Goal: Use online tool/utility: Utilize a website feature to perform a specific function

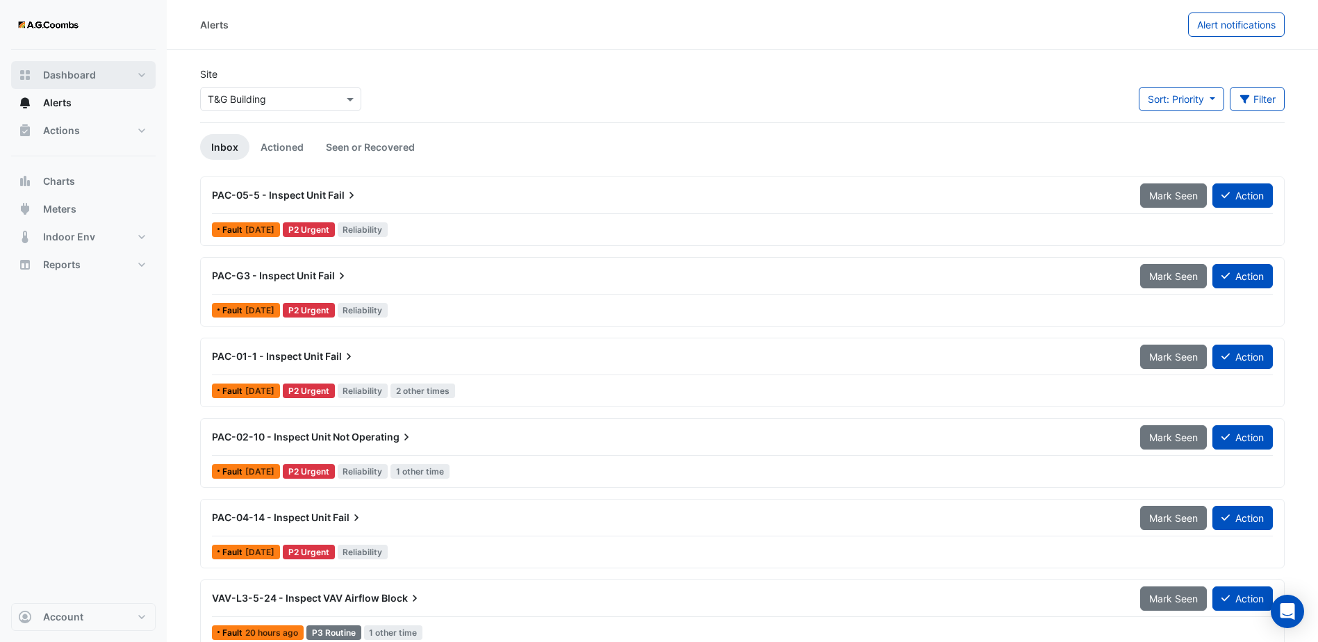
click at [97, 74] on button "Dashboard" at bounding box center [83, 75] width 145 height 28
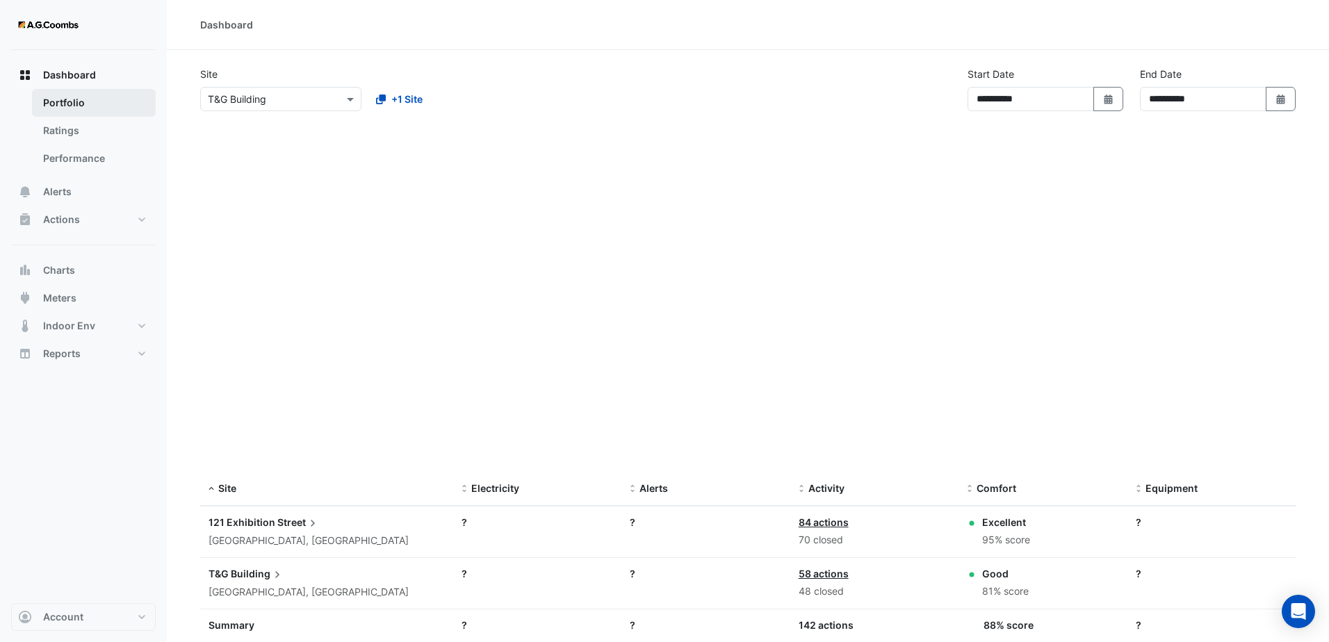
click at [85, 99] on link "Portfolio" at bounding box center [94, 103] width 124 height 28
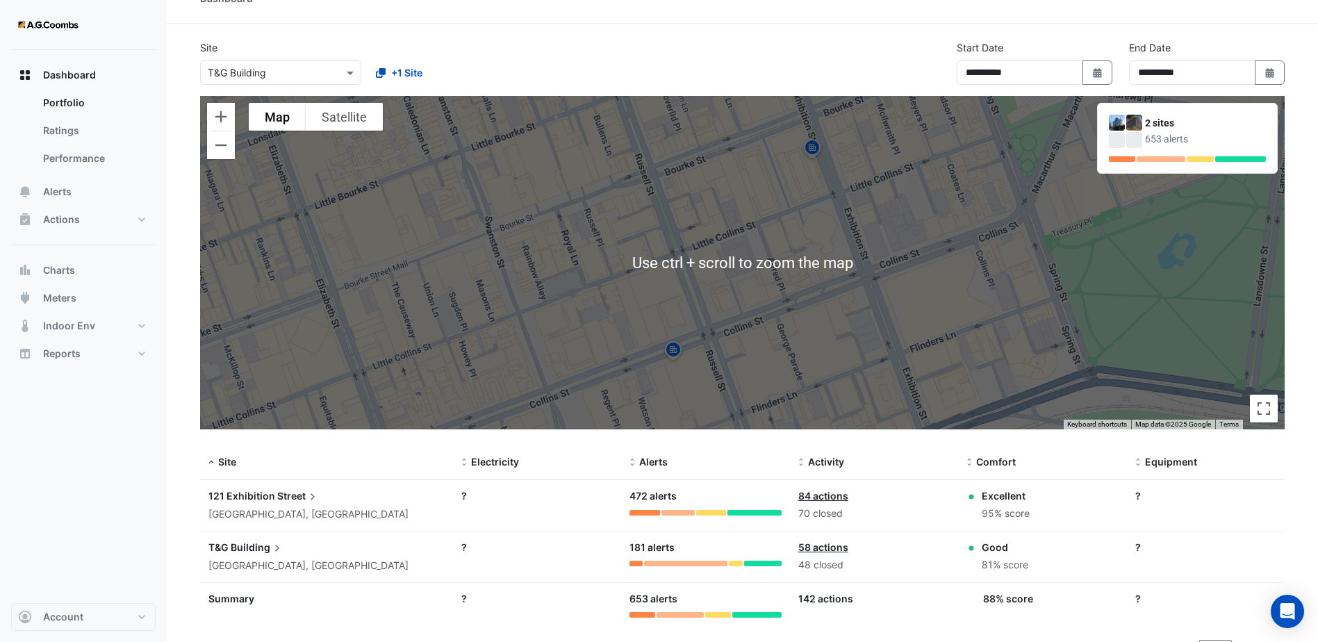
scroll to position [48, 0]
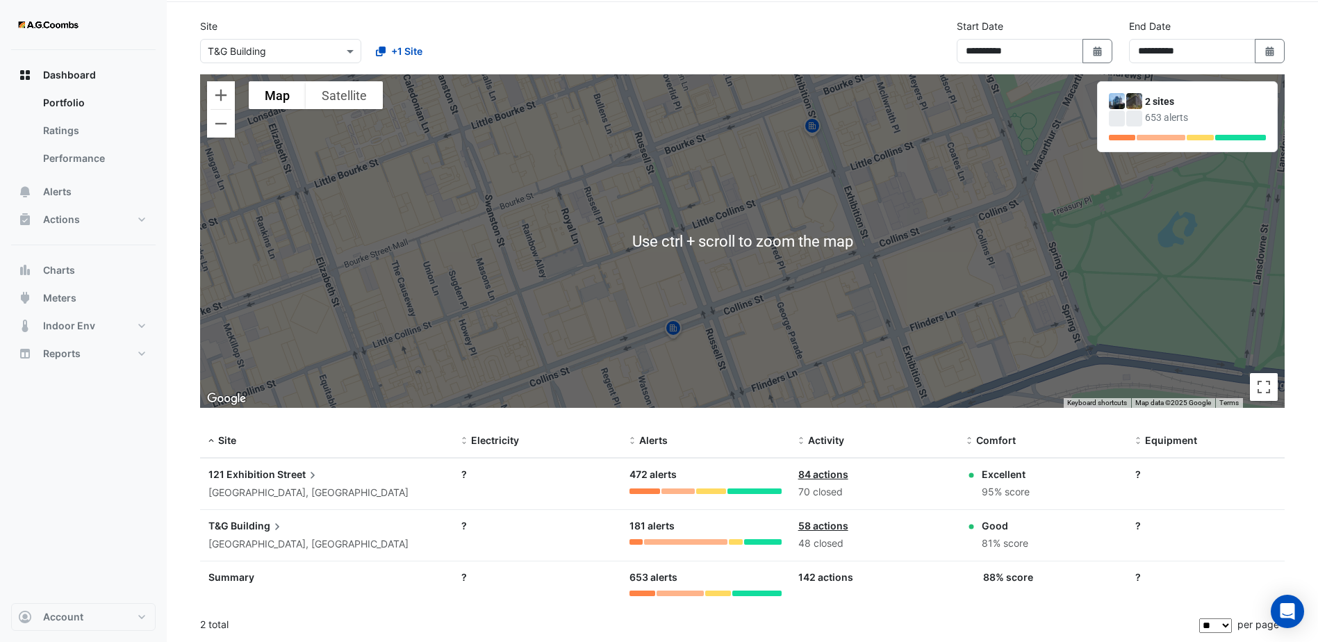
click at [302, 479] on span "Street" at bounding box center [298, 474] width 42 height 15
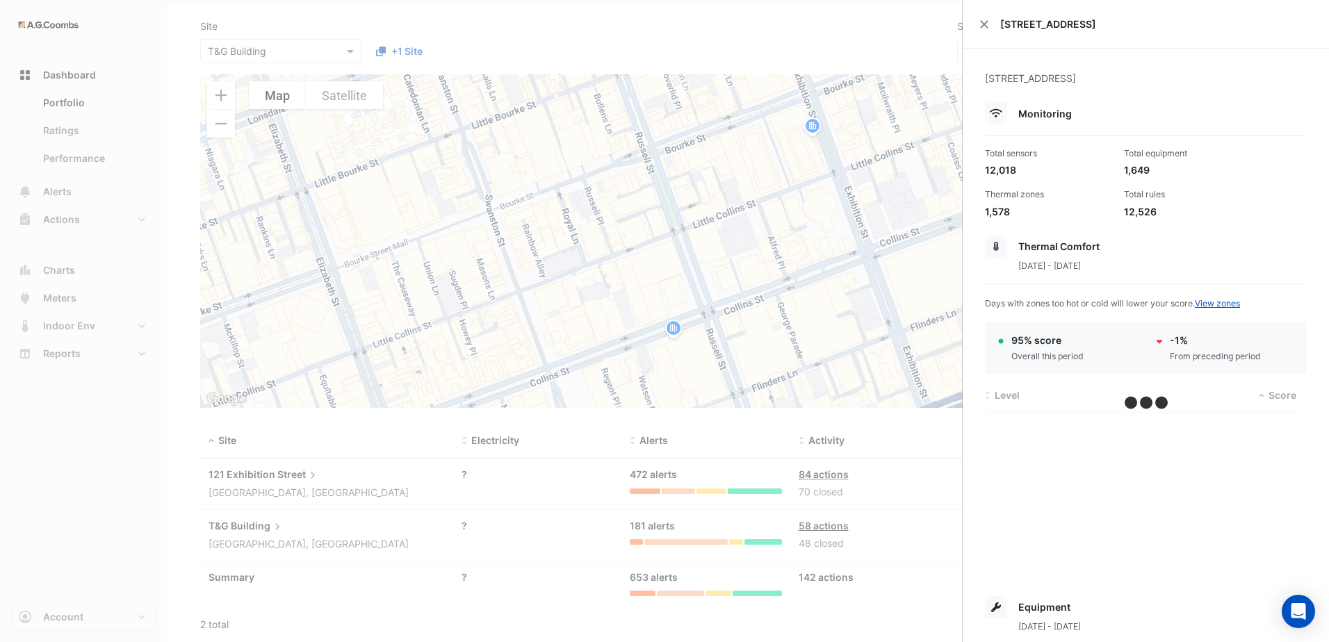
click at [291, 481] on ngb-offcanvas-backdrop at bounding box center [664, 321] width 1329 height 642
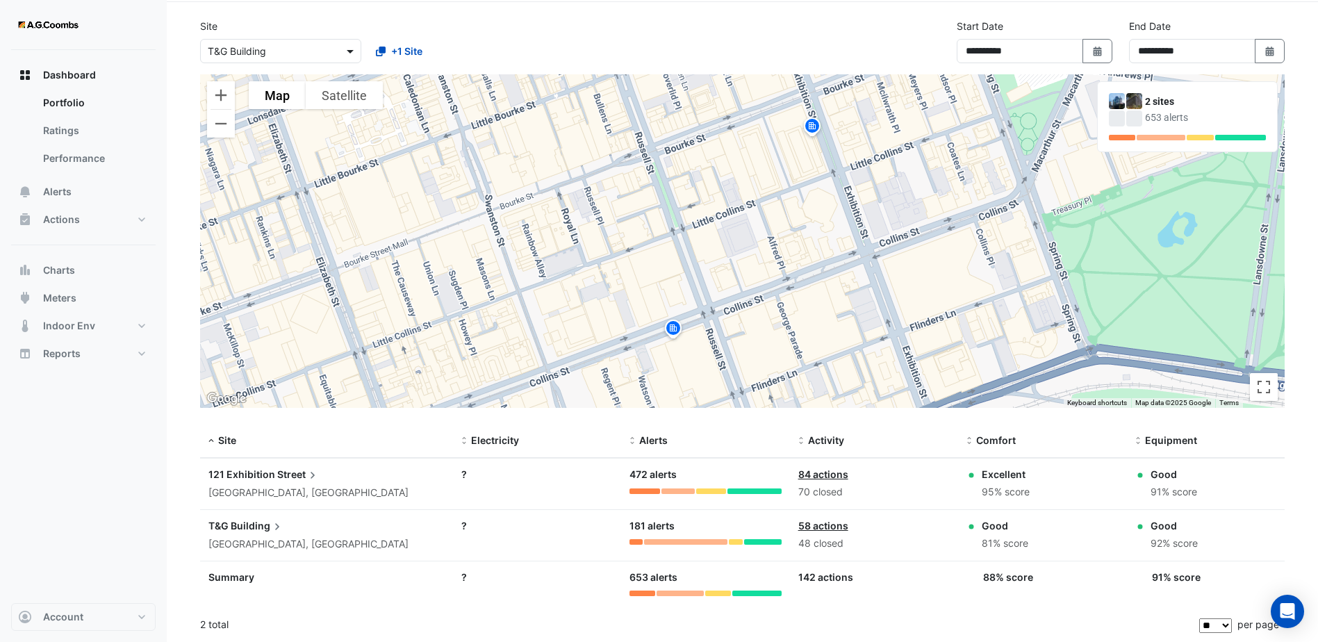
click at [343, 47] on div "Select a Site × T&G Building" at bounding box center [280, 51] width 161 height 24
click at [293, 78] on span "[STREET_ADDRESS]" at bounding box center [257, 81] width 91 height 12
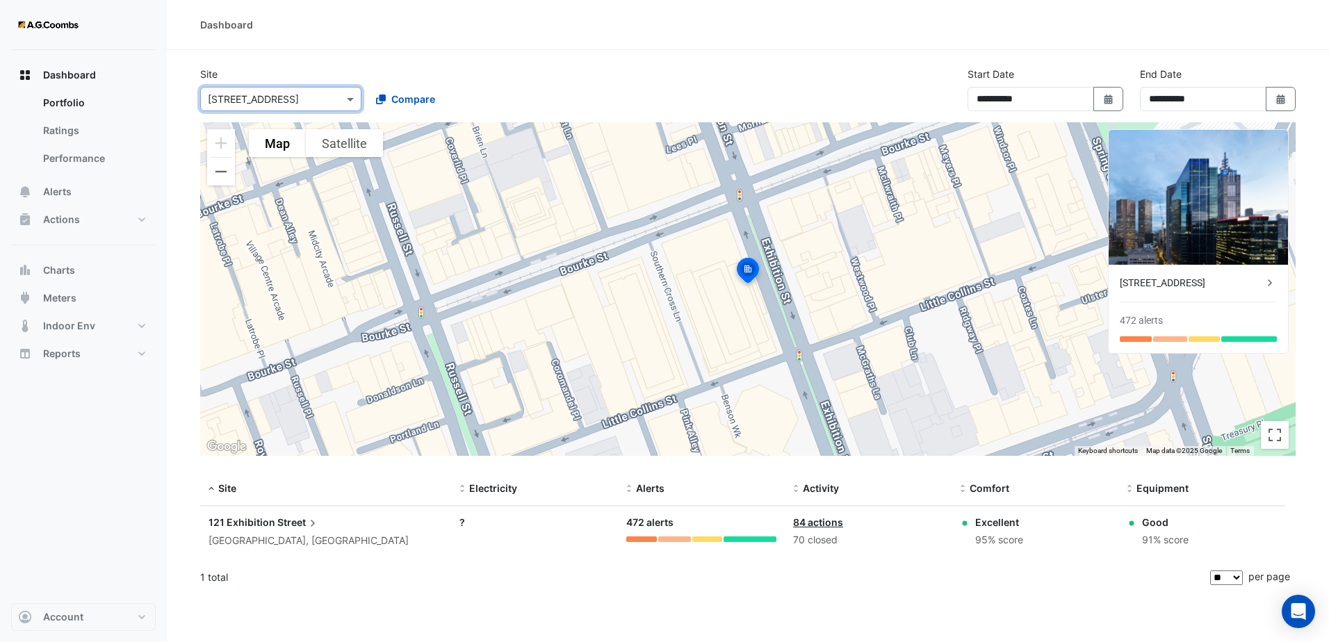
click at [316, 524] on icon at bounding box center [313, 523] width 14 height 14
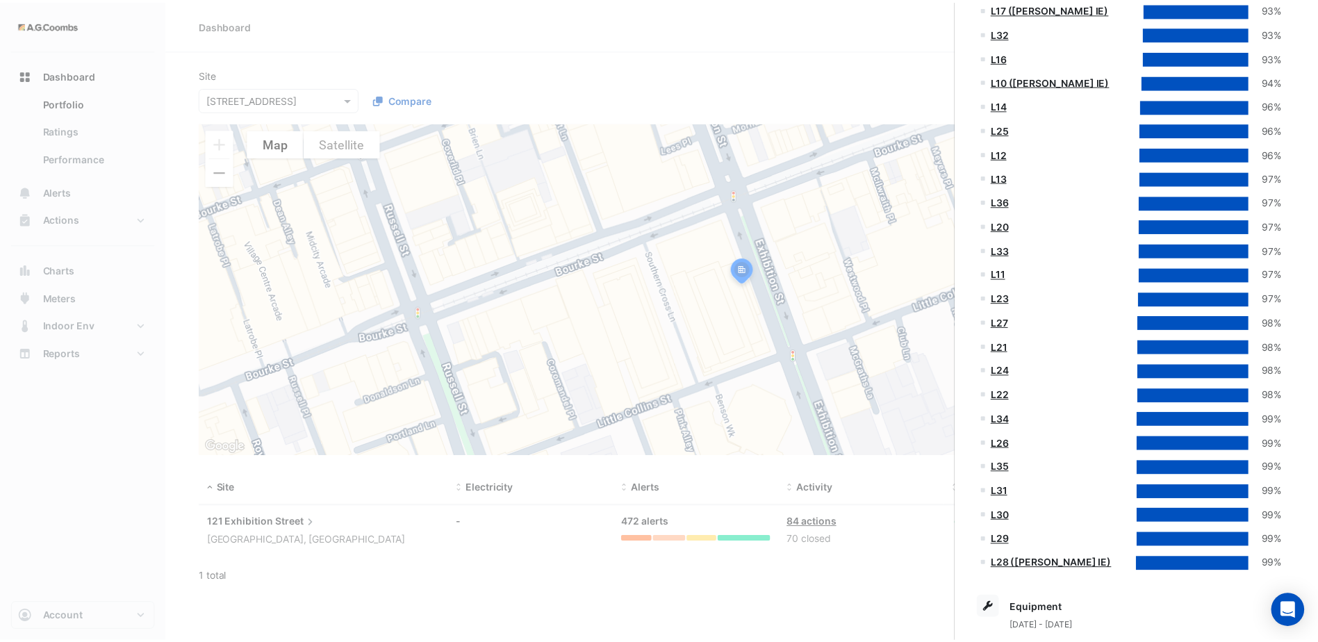
scroll to position [309, 0]
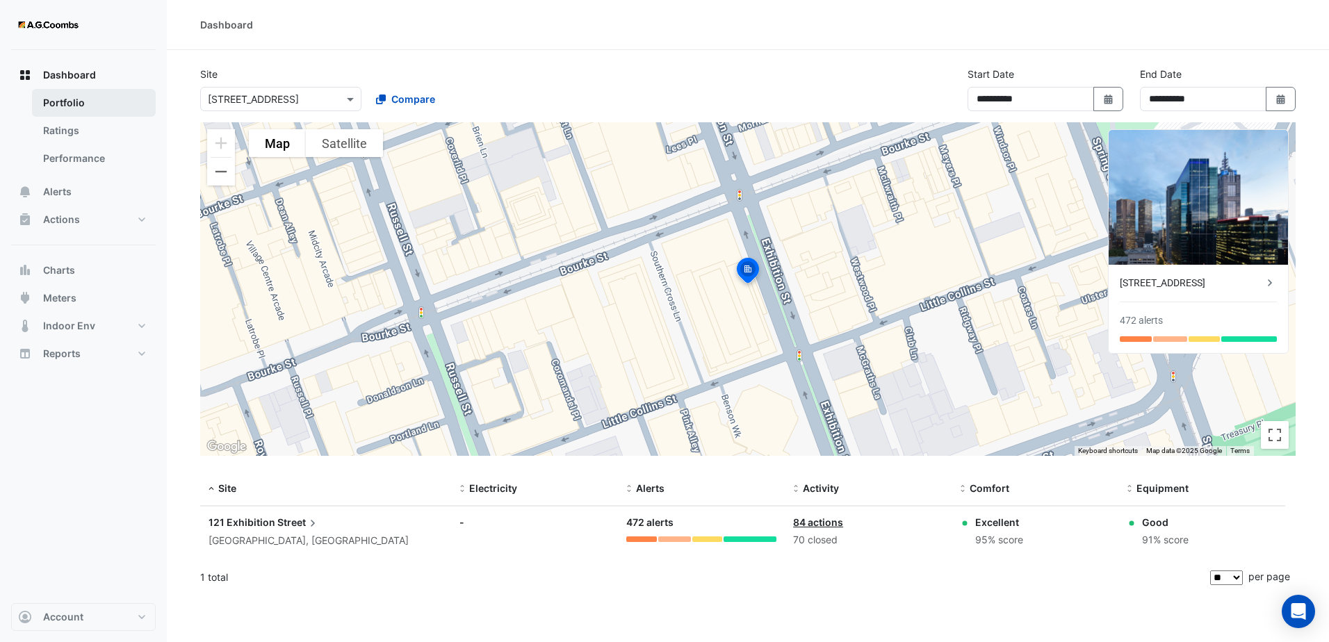
click at [60, 99] on ngb-offcanvas-backdrop at bounding box center [664, 321] width 1329 height 642
click at [56, 72] on span "Dashboard" at bounding box center [69, 75] width 53 height 14
click at [55, 126] on link "Ratings" at bounding box center [94, 131] width 124 height 28
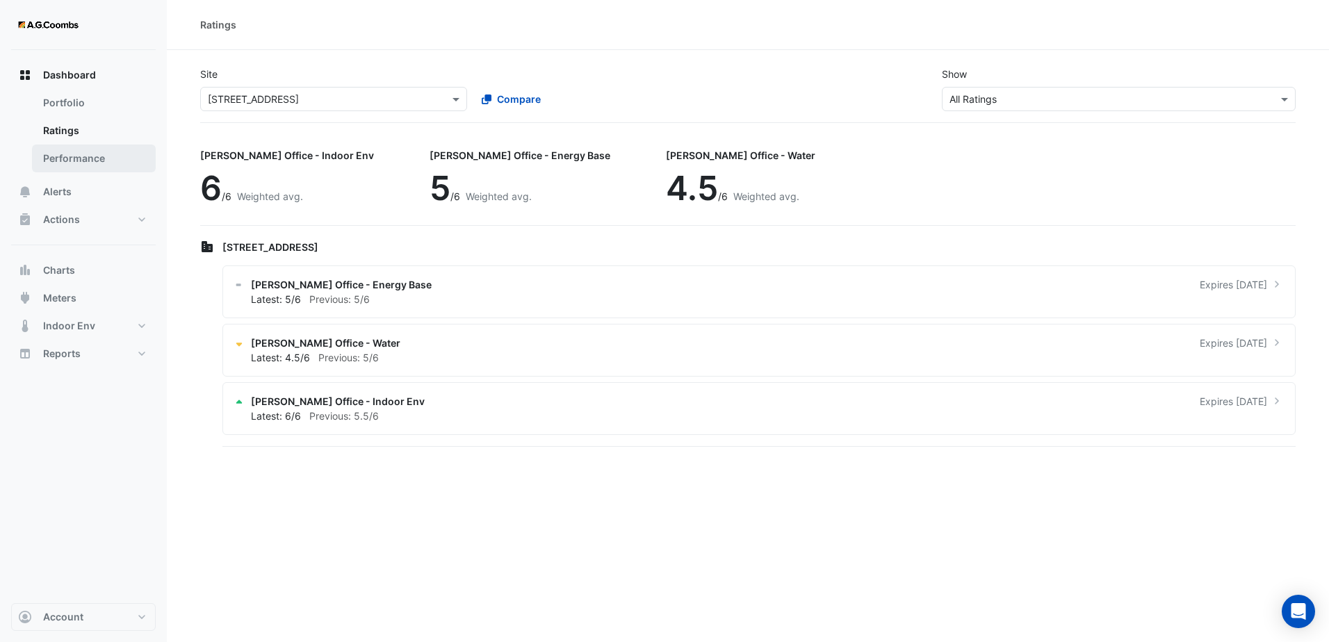
click at [60, 154] on link "Performance" at bounding box center [94, 159] width 124 height 28
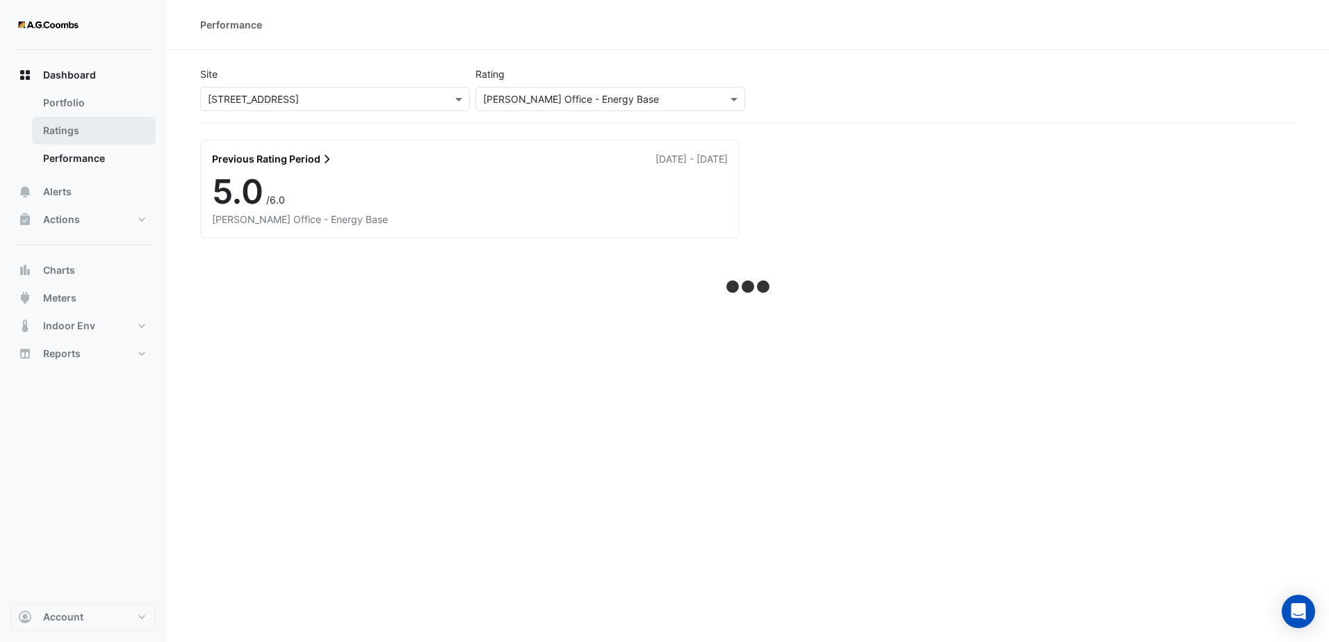
click at [74, 133] on link "Ratings" at bounding box center [94, 131] width 124 height 28
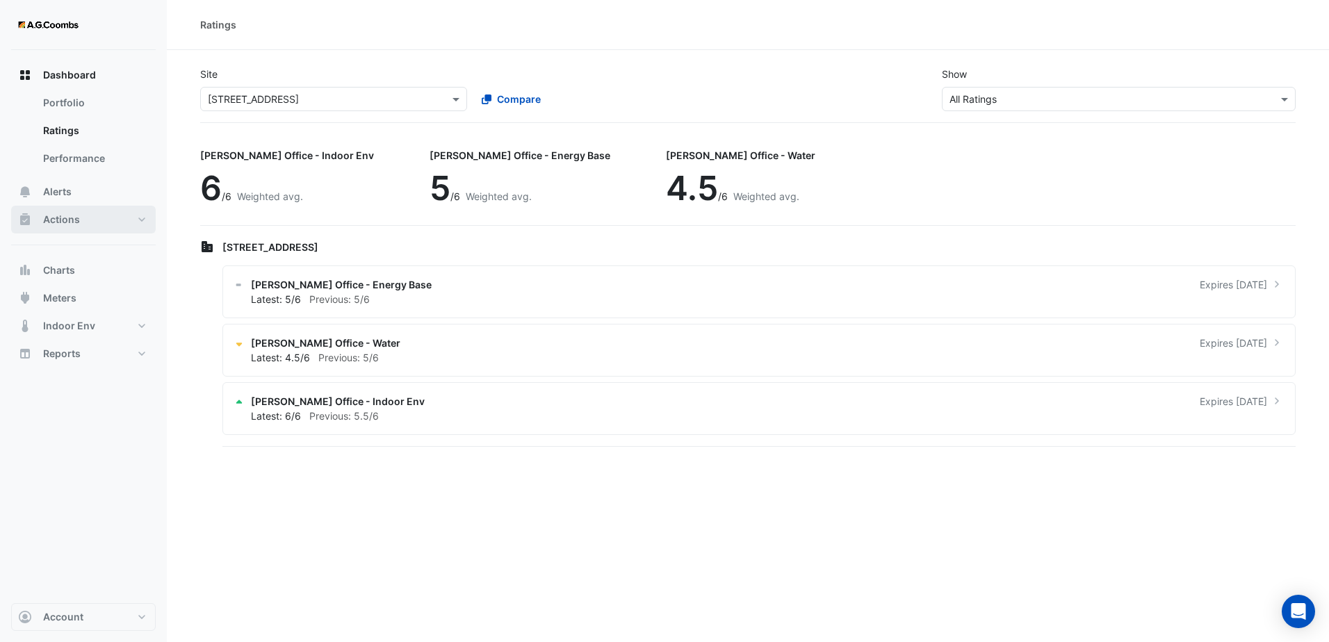
click at [131, 216] on button "Actions" at bounding box center [83, 220] width 145 height 28
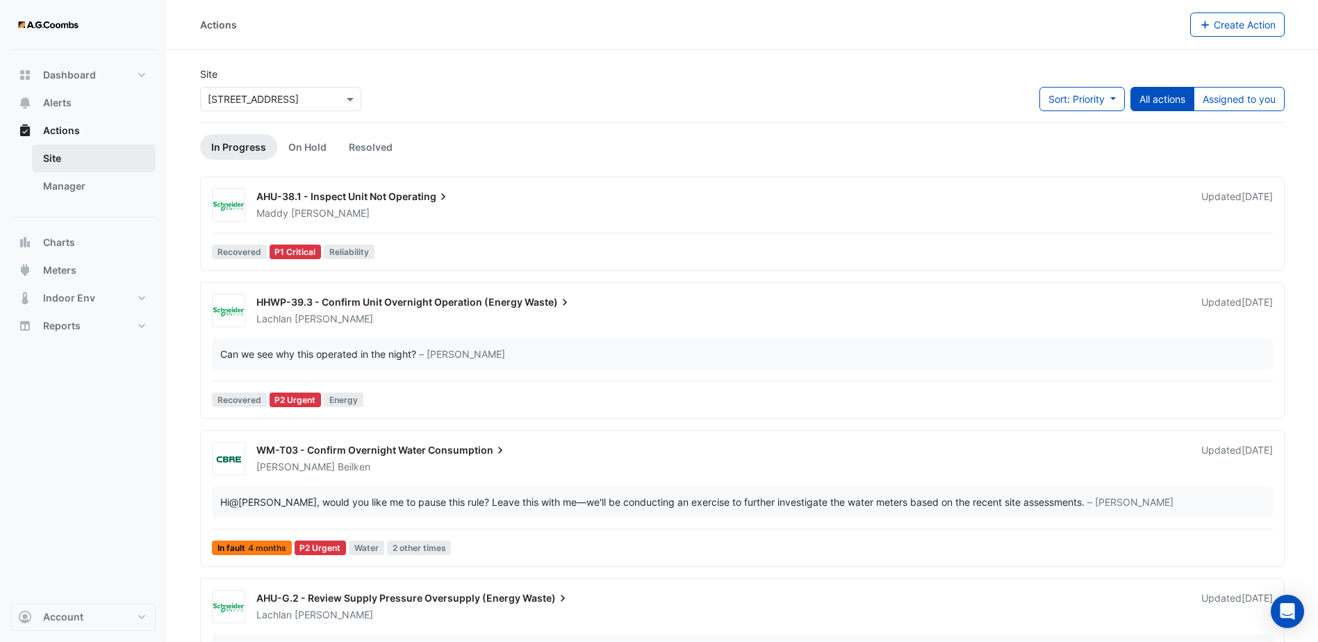
click at [105, 163] on link "Site" at bounding box center [94, 159] width 124 height 28
click at [69, 238] on span "Charts" at bounding box center [59, 243] width 32 height 14
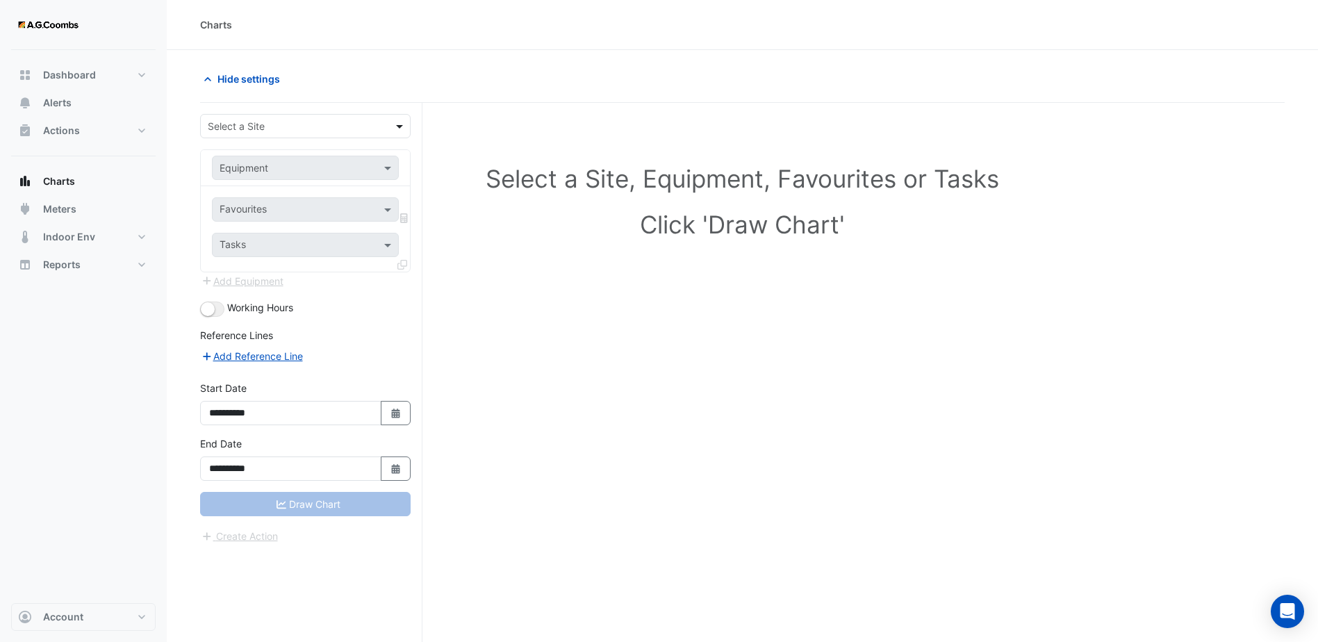
click at [400, 125] on span at bounding box center [401, 126] width 17 height 15
click at [343, 154] on div "[STREET_ADDRESS]" at bounding box center [305, 156] width 209 height 20
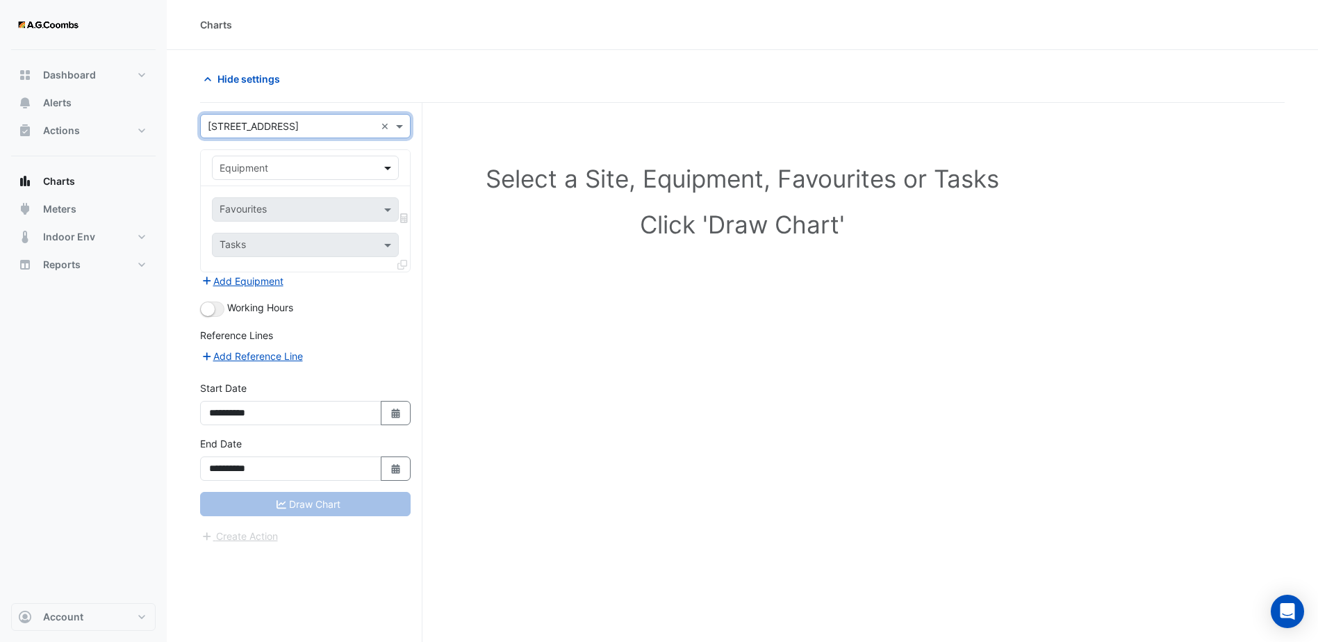
click at [397, 164] on span at bounding box center [389, 168] width 17 height 15
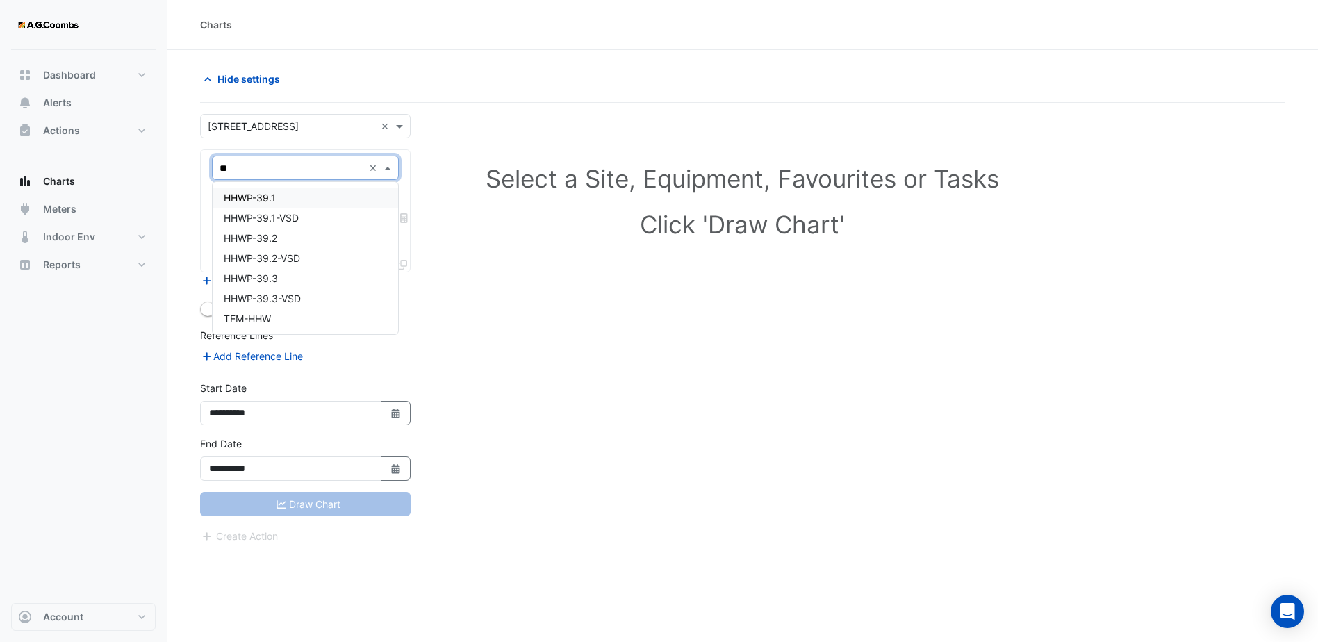
type input "***"
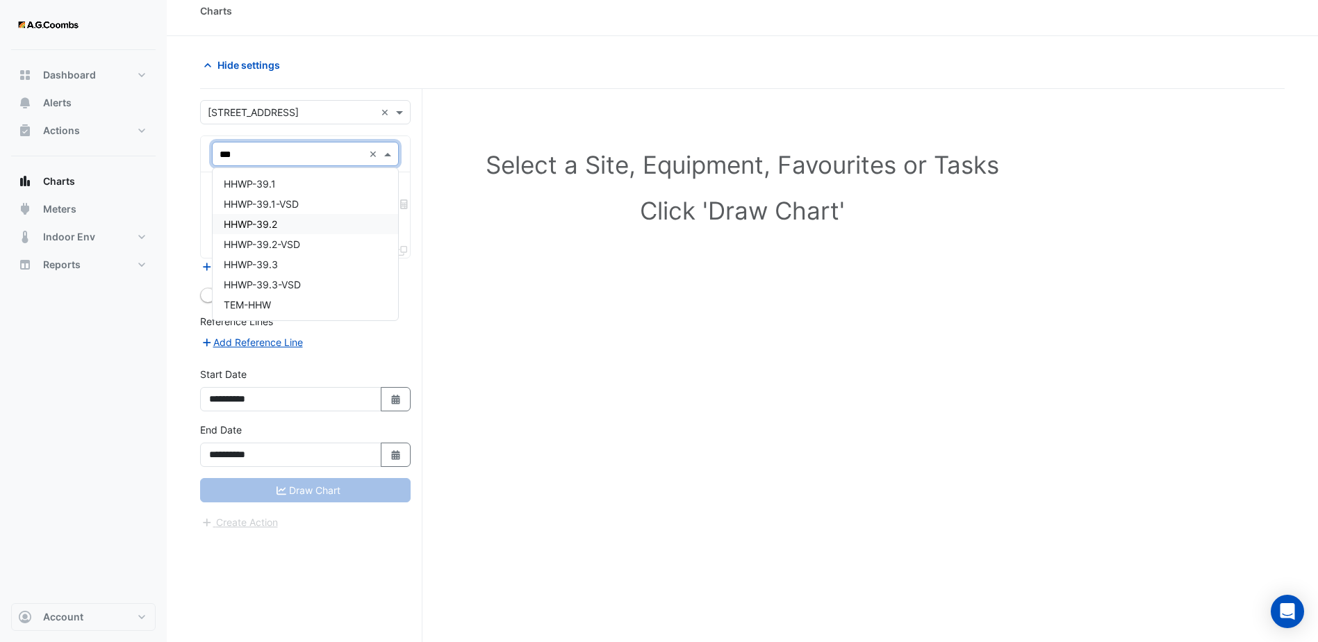
scroll to position [53, 0]
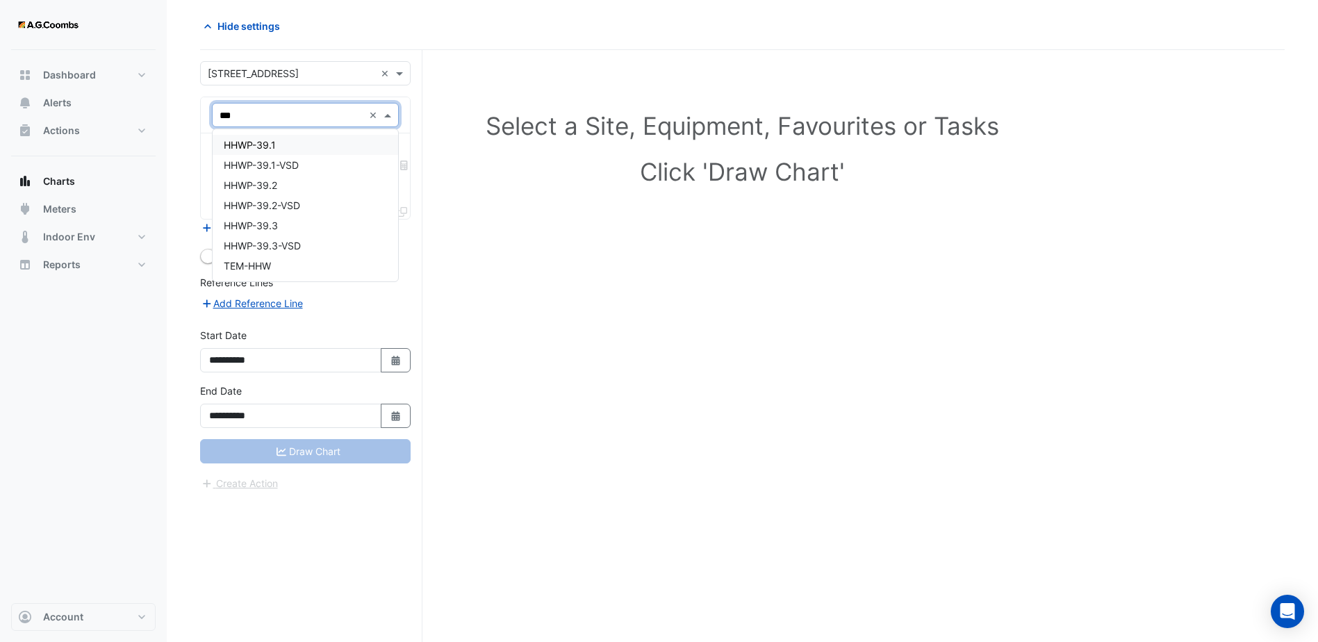
click at [291, 147] on div "HHWP-39.1" at bounding box center [306, 145] width 186 height 20
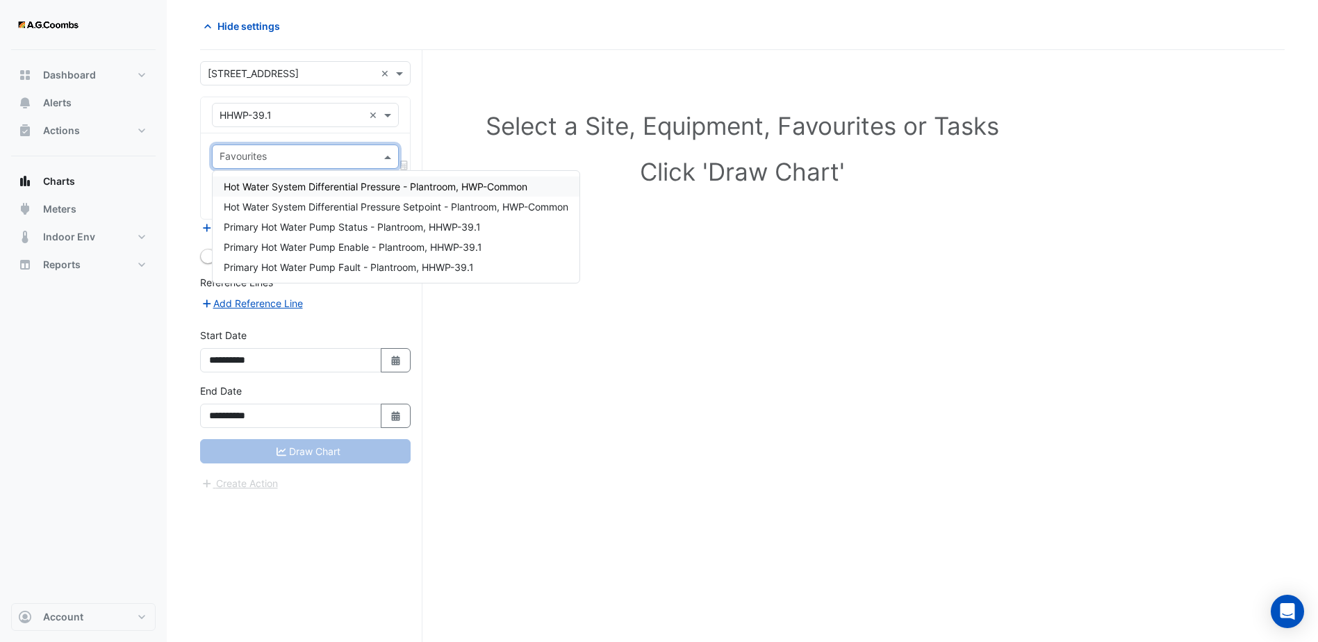
click at [376, 156] on div "Favourites" at bounding box center [305, 157] width 187 height 24
click at [362, 300] on div "Add Reference Line" at bounding box center [305, 303] width 211 height 17
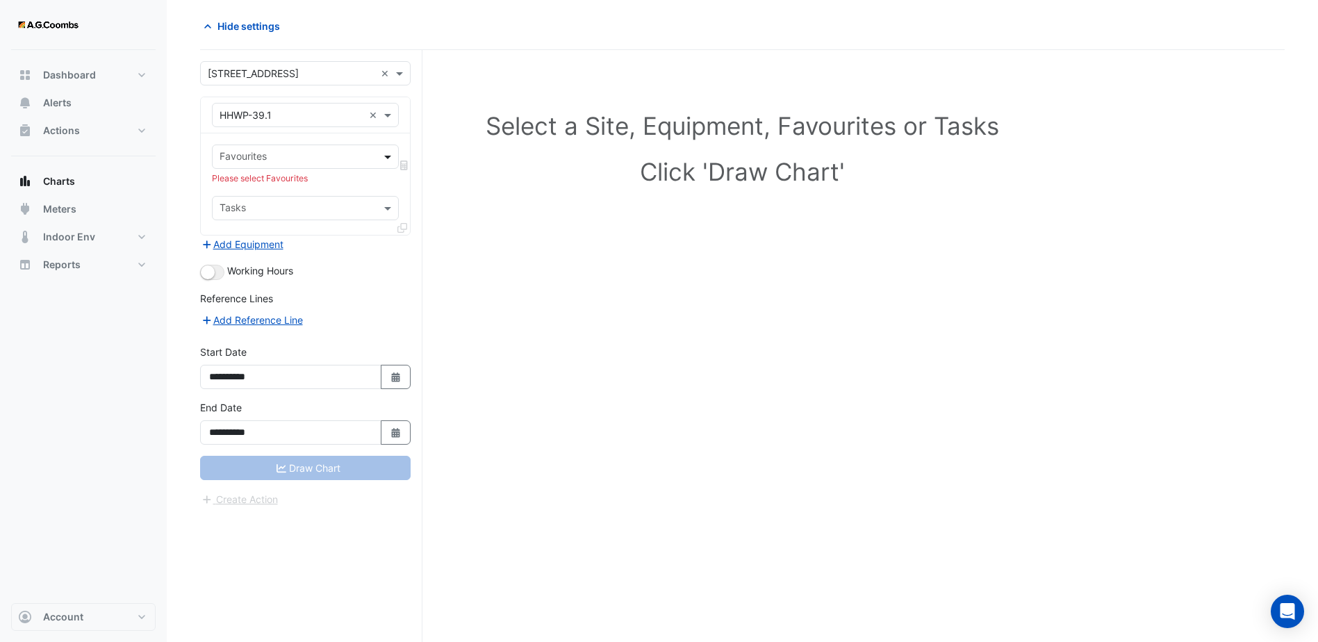
click at [386, 159] on span at bounding box center [389, 156] width 17 height 15
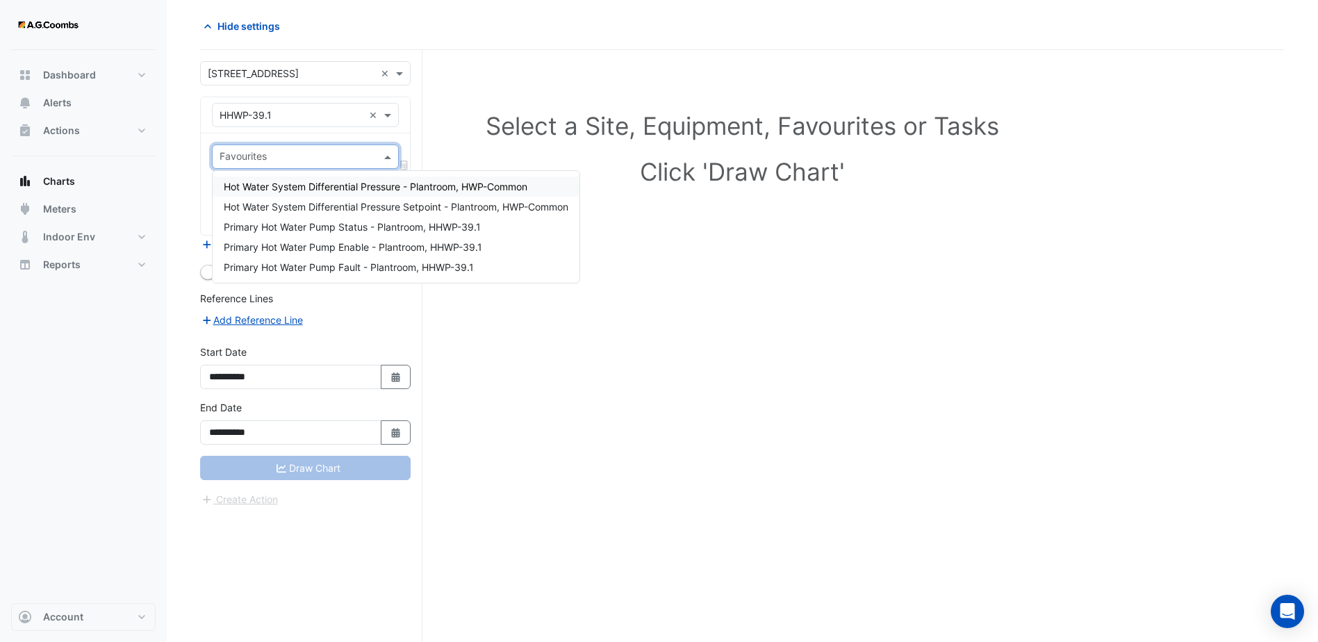
click at [375, 188] on span "Hot Water System Differential Pressure - Plantroom, HWP-Common" at bounding box center [376, 187] width 304 height 12
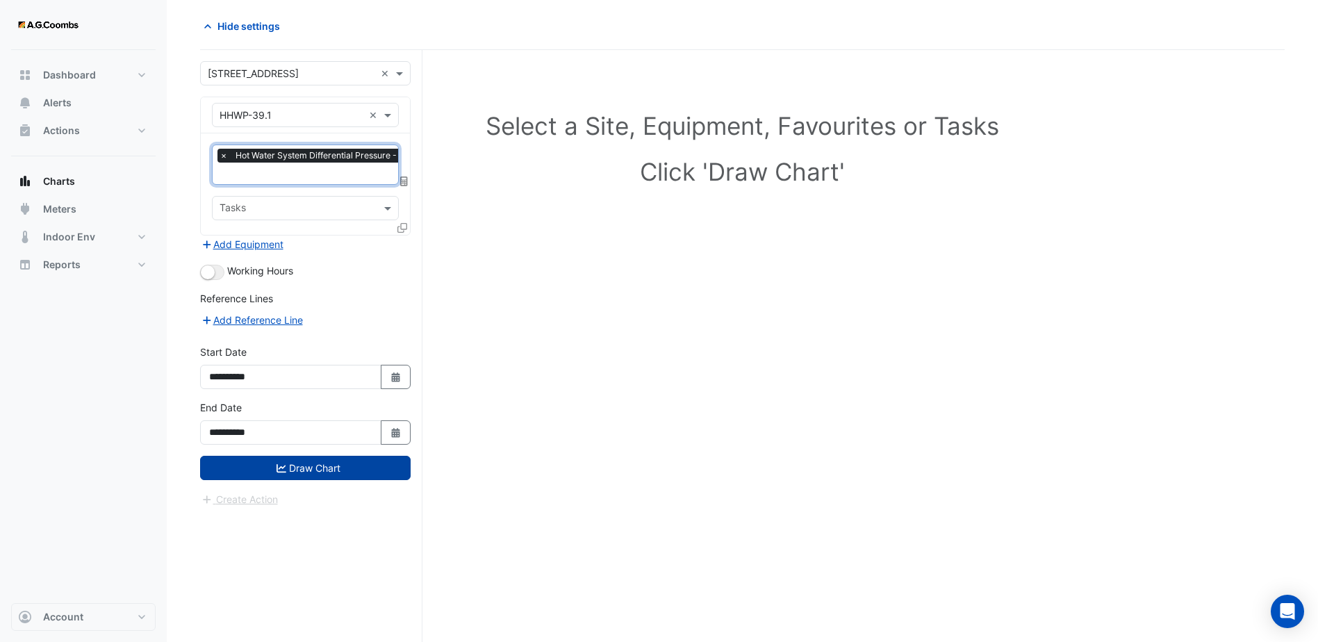
click at [326, 461] on button "Draw Chart" at bounding box center [305, 468] width 211 height 24
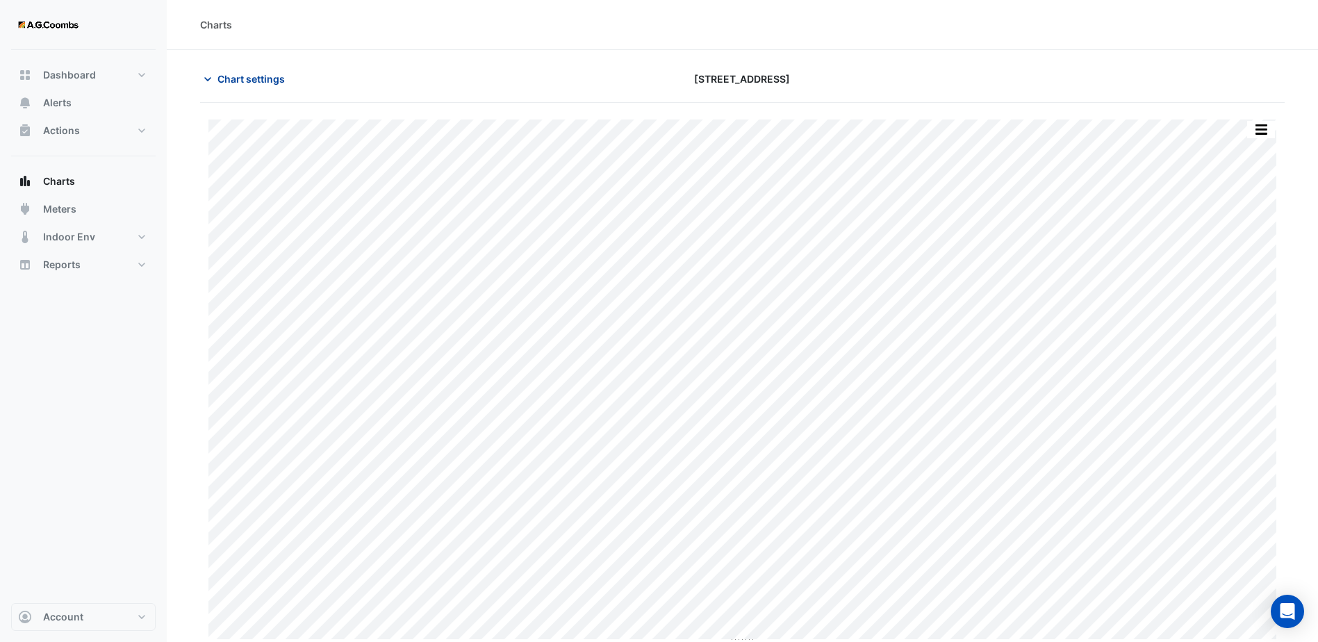
click at [236, 88] on button "Chart settings" at bounding box center [247, 79] width 94 height 24
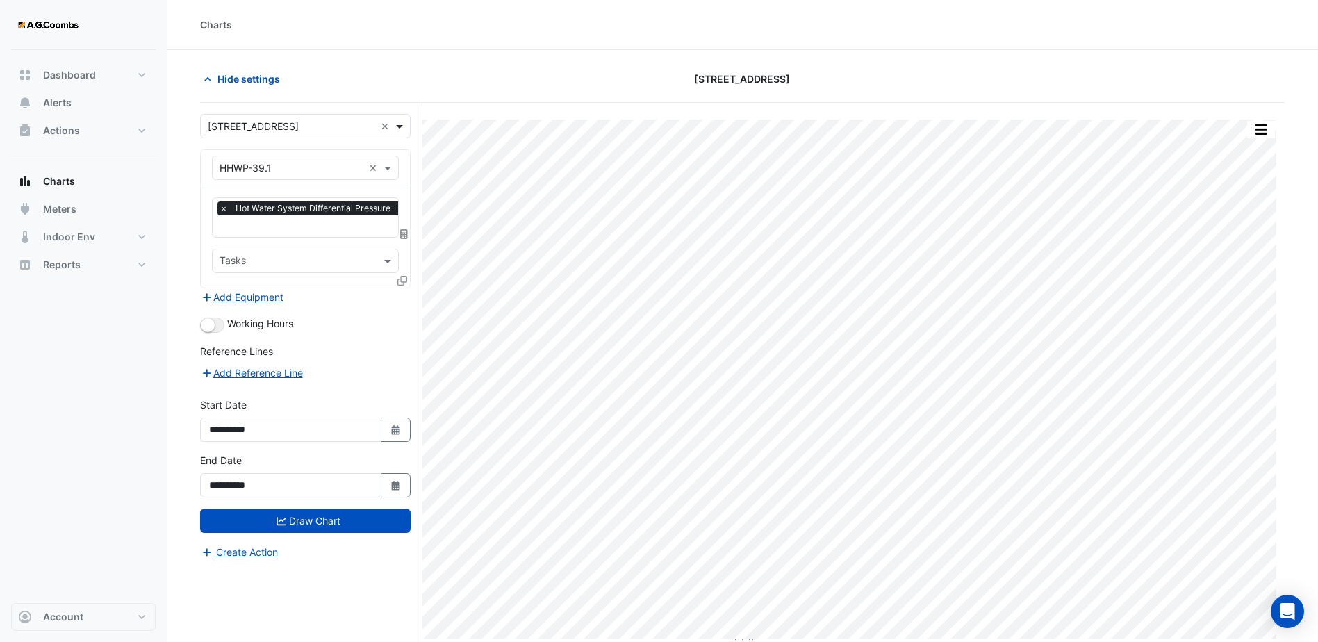
click at [396, 129] on span at bounding box center [401, 126] width 17 height 15
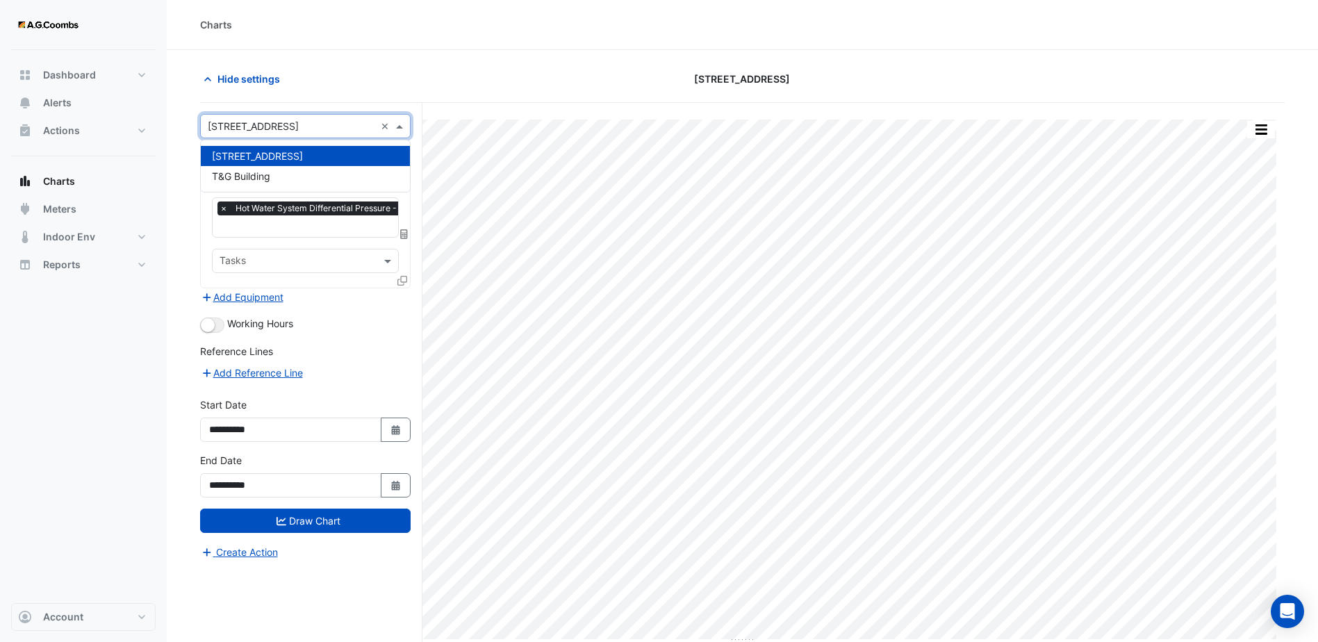
click at [354, 127] on input "text" at bounding box center [291, 127] width 167 height 15
click at [449, 99] on div "Hide settings [STREET_ADDRESS]" at bounding box center [742, 85] width 1085 height 36
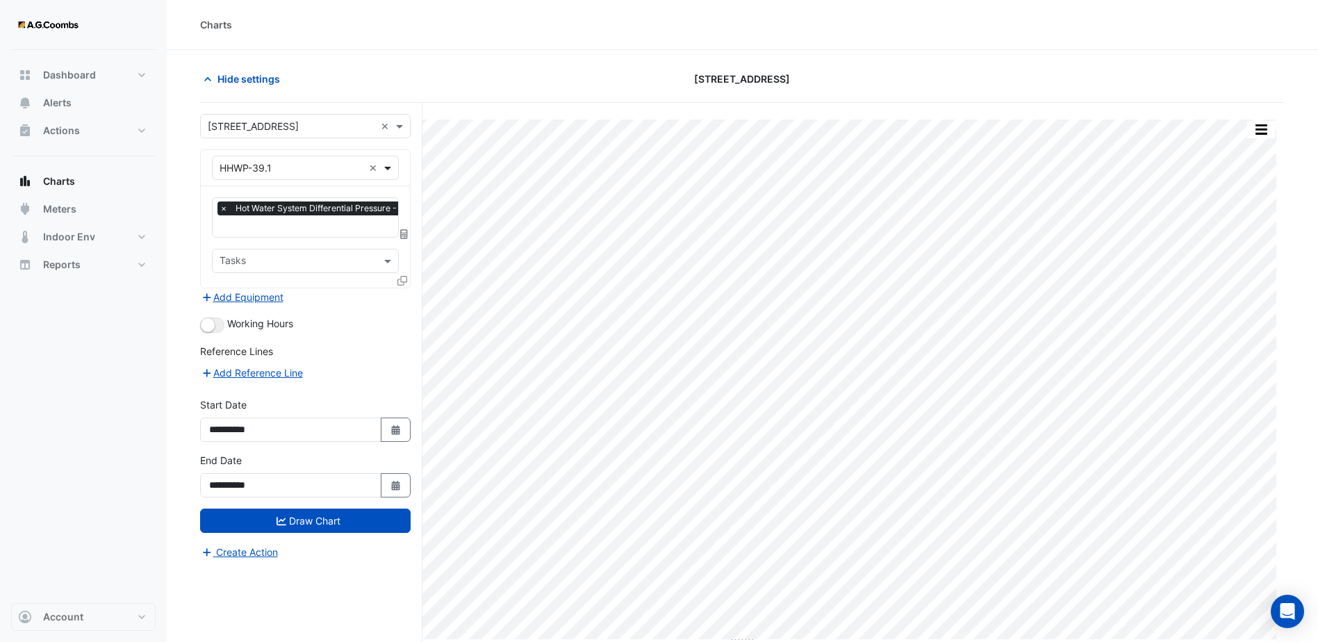
click at [389, 164] on span at bounding box center [389, 168] width 17 height 15
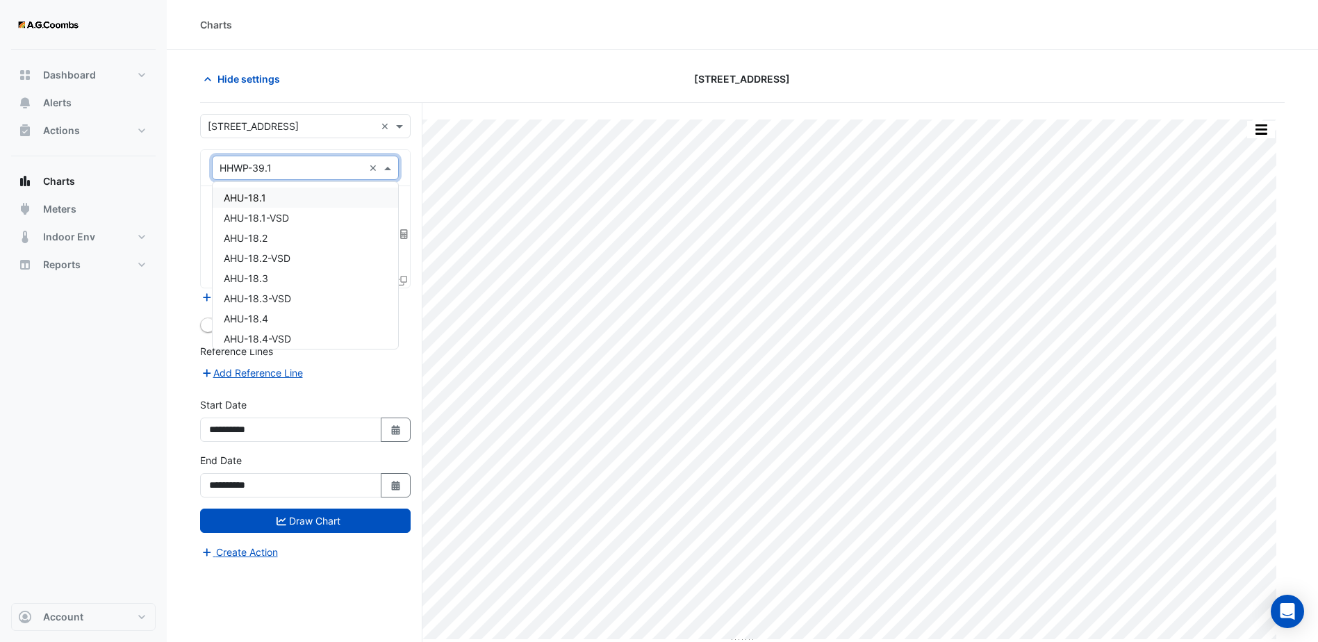
click at [318, 158] on div "Equipment × HHWP-39.1 ×" at bounding box center [305, 168] width 187 height 24
click at [313, 163] on input "text" at bounding box center [292, 168] width 144 height 15
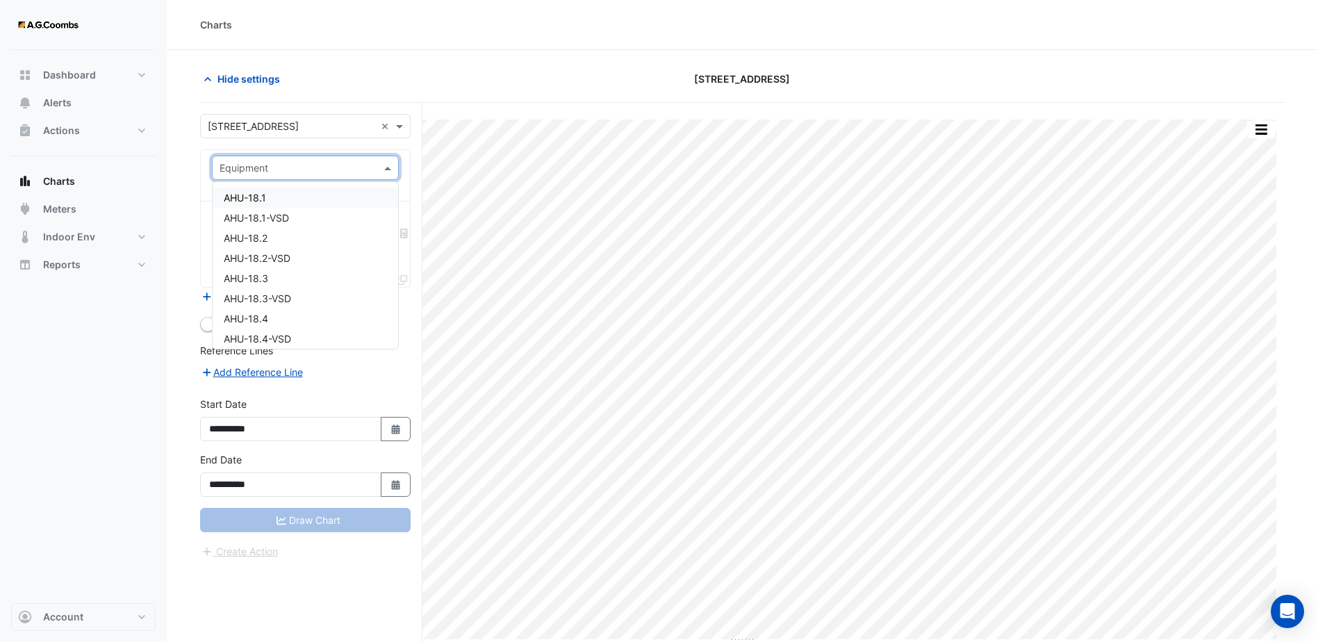
click at [334, 161] on input "text" at bounding box center [292, 168] width 144 height 15
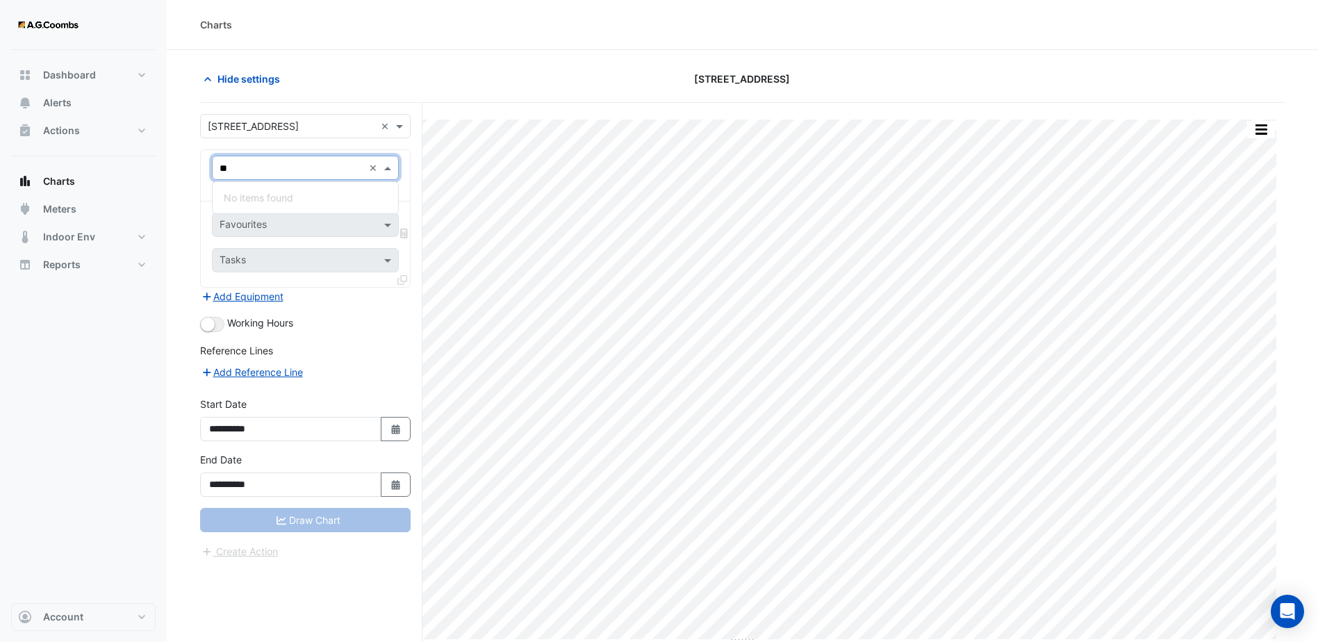
type input "*"
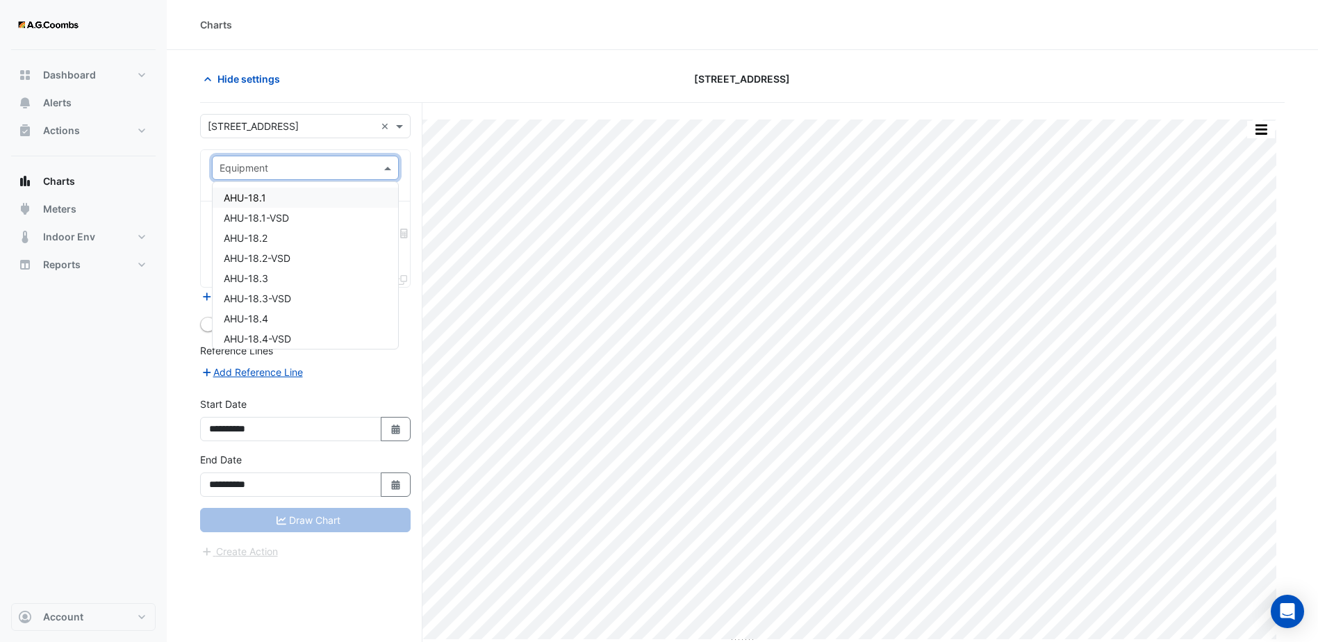
click at [455, 90] on div "Hide settings" at bounding box center [375, 79] width 367 height 24
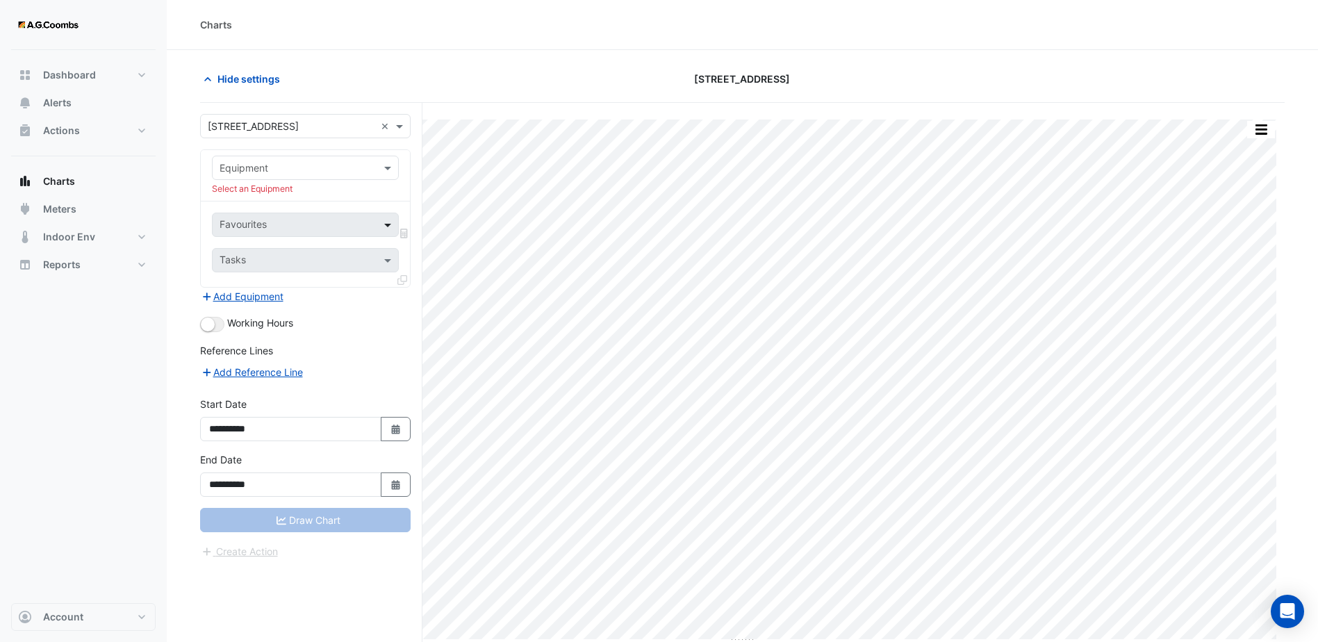
click at [388, 223] on span at bounding box center [389, 225] width 17 height 15
click at [380, 225] on div "Favourites" at bounding box center [305, 225] width 187 height 24
click at [380, 164] on div at bounding box center [306, 168] width 186 height 16
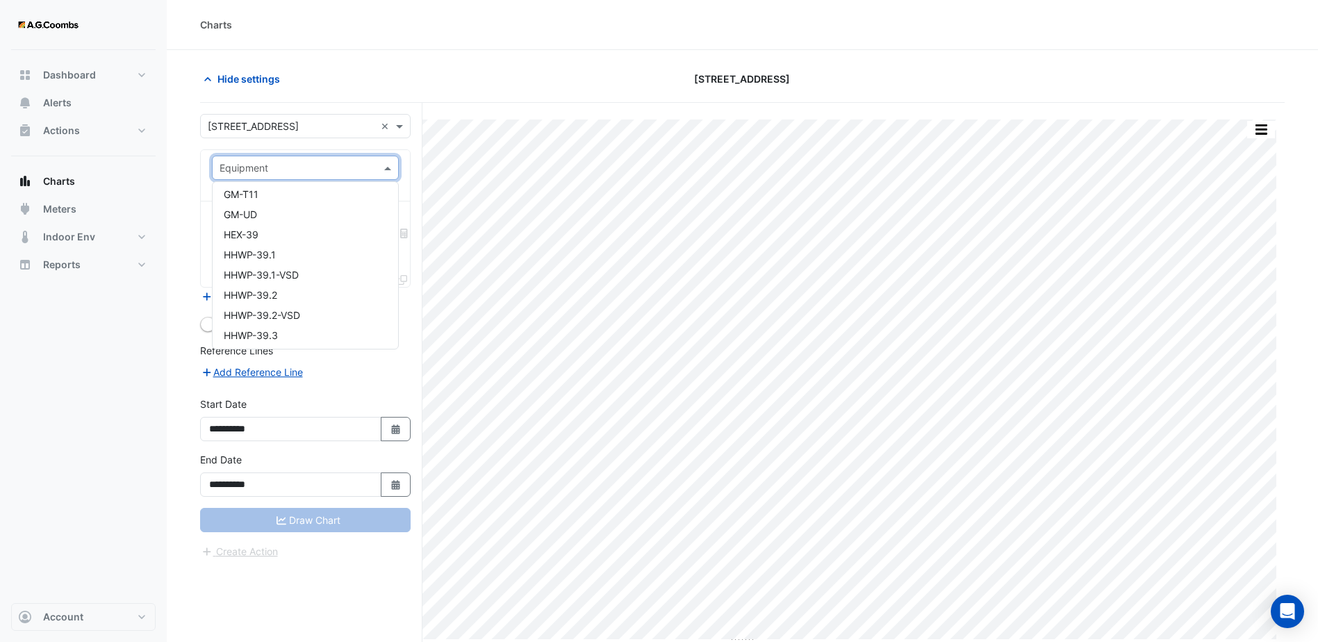
scroll to position [2432, 0]
click at [292, 213] on div "HHWP-39.1" at bounding box center [306, 204] width 186 height 20
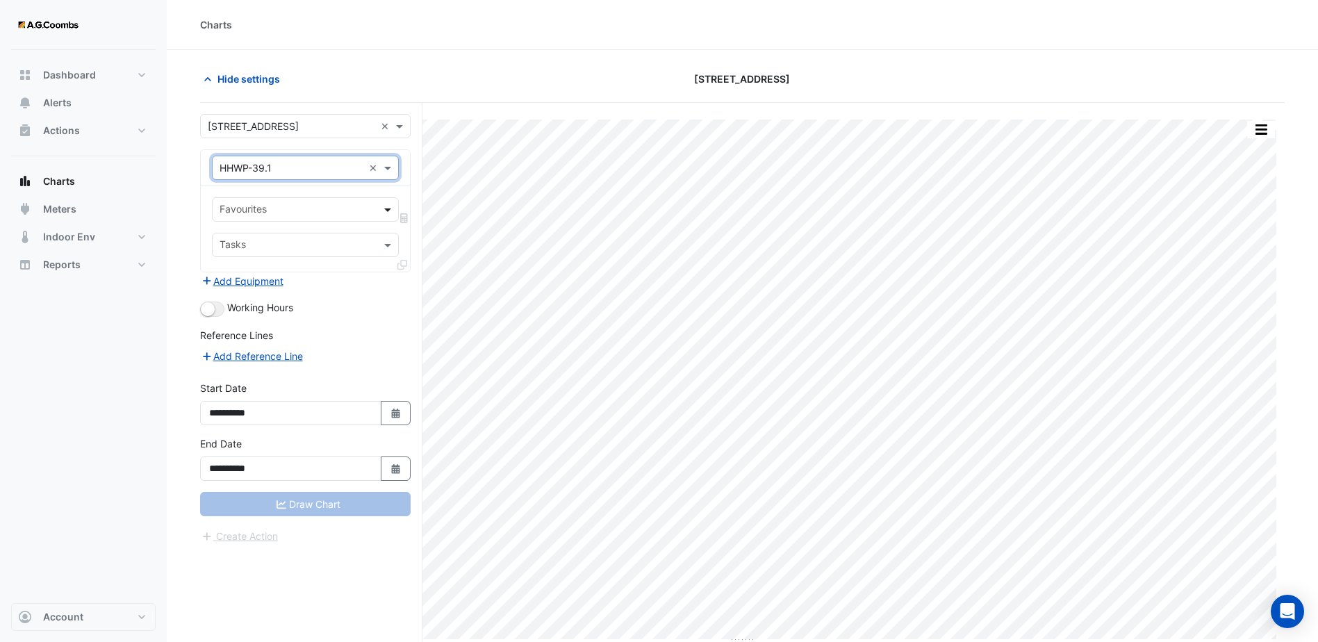
click at [387, 216] on span at bounding box center [389, 209] width 17 height 15
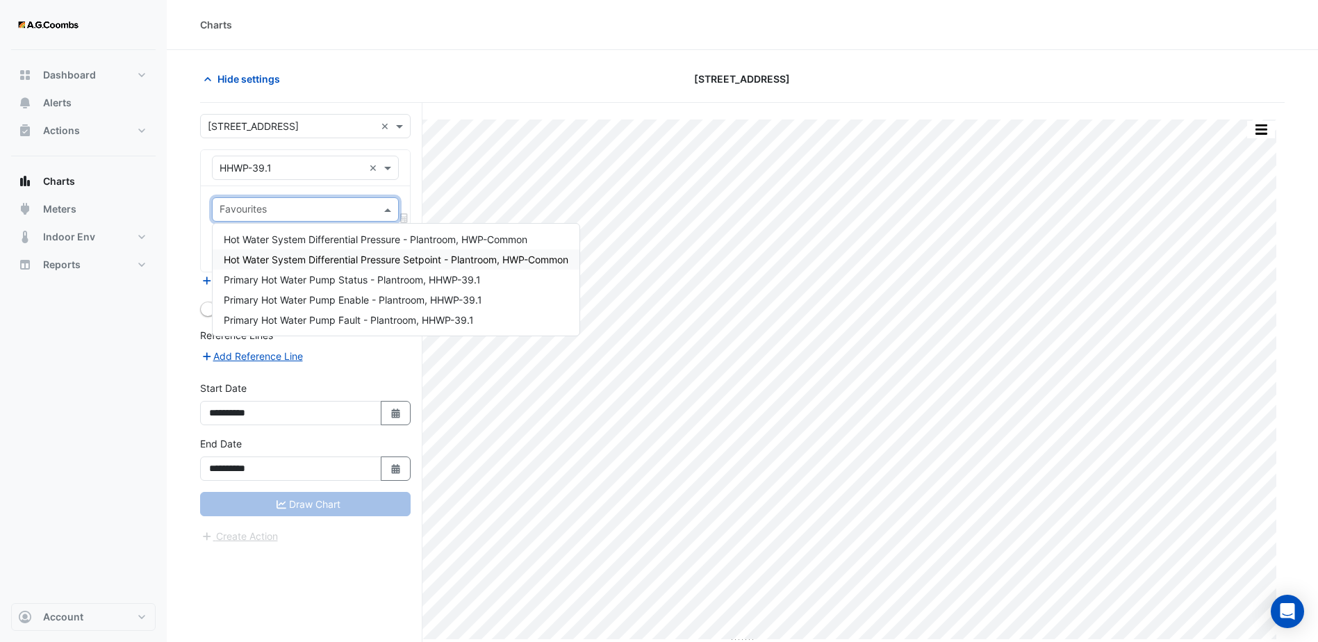
click at [366, 261] on span "Hot Water System Differential Pressure Setpoint - Plantroom, HWP-Common" at bounding box center [396, 260] width 345 height 12
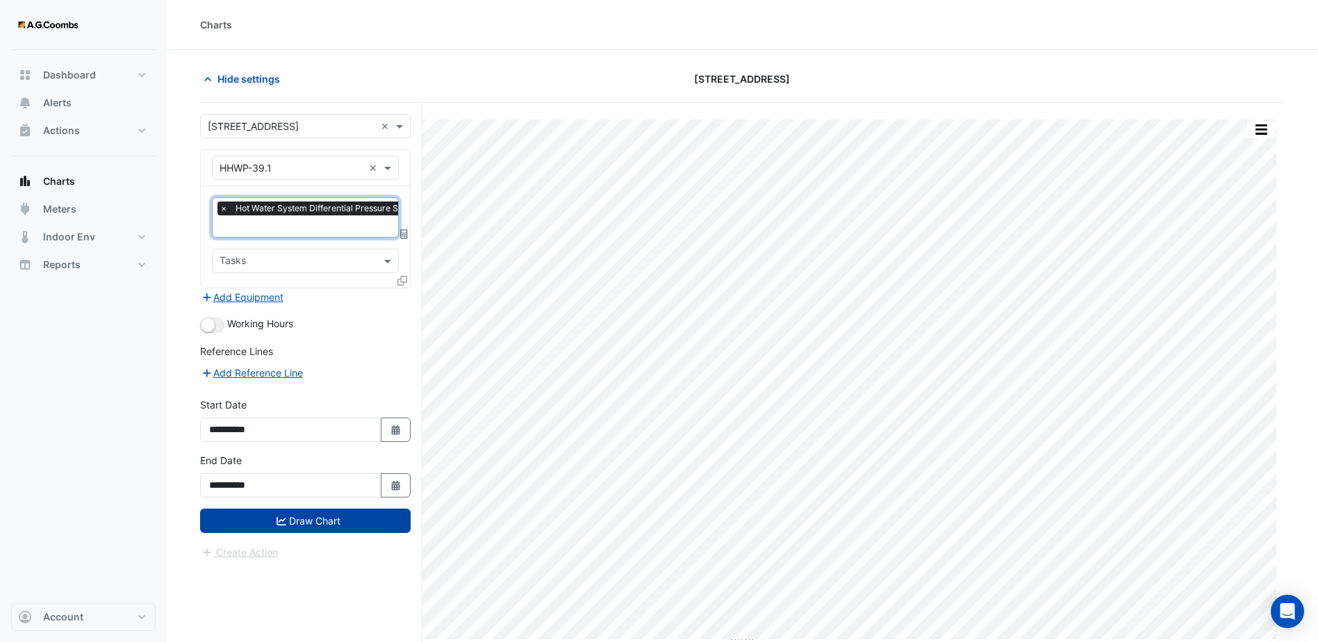
click at [343, 518] on button "Draw Chart" at bounding box center [305, 521] width 211 height 24
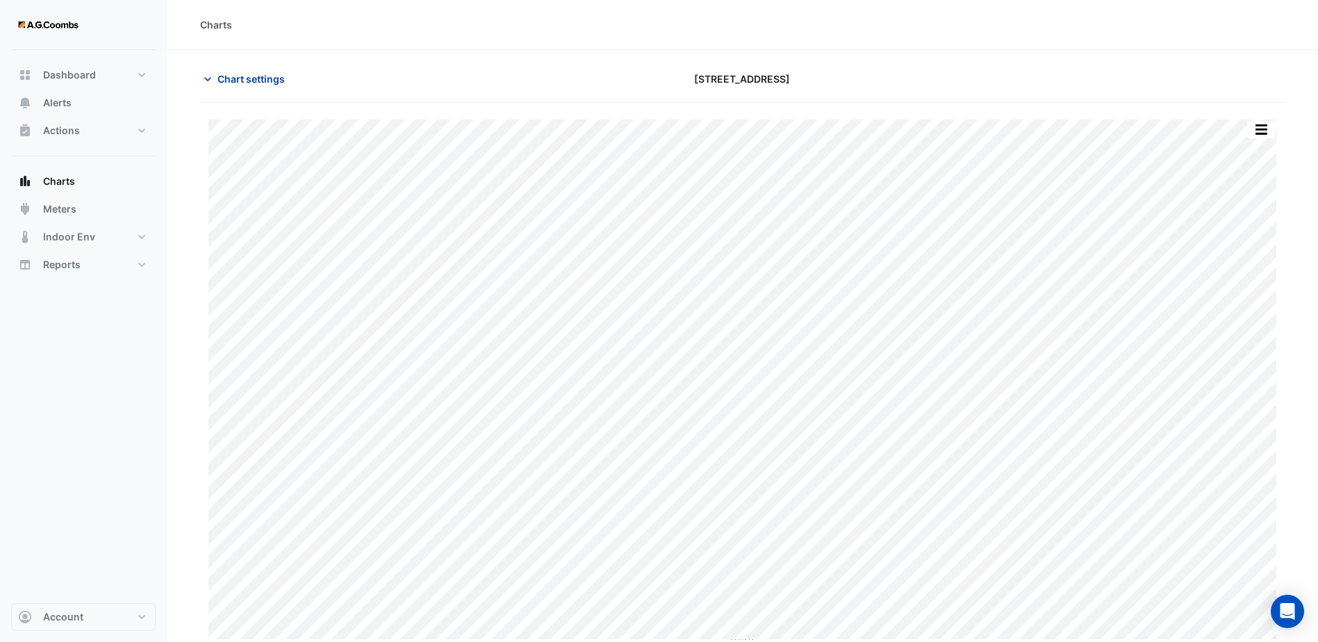
click at [250, 86] on button "Chart settings" at bounding box center [247, 79] width 94 height 24
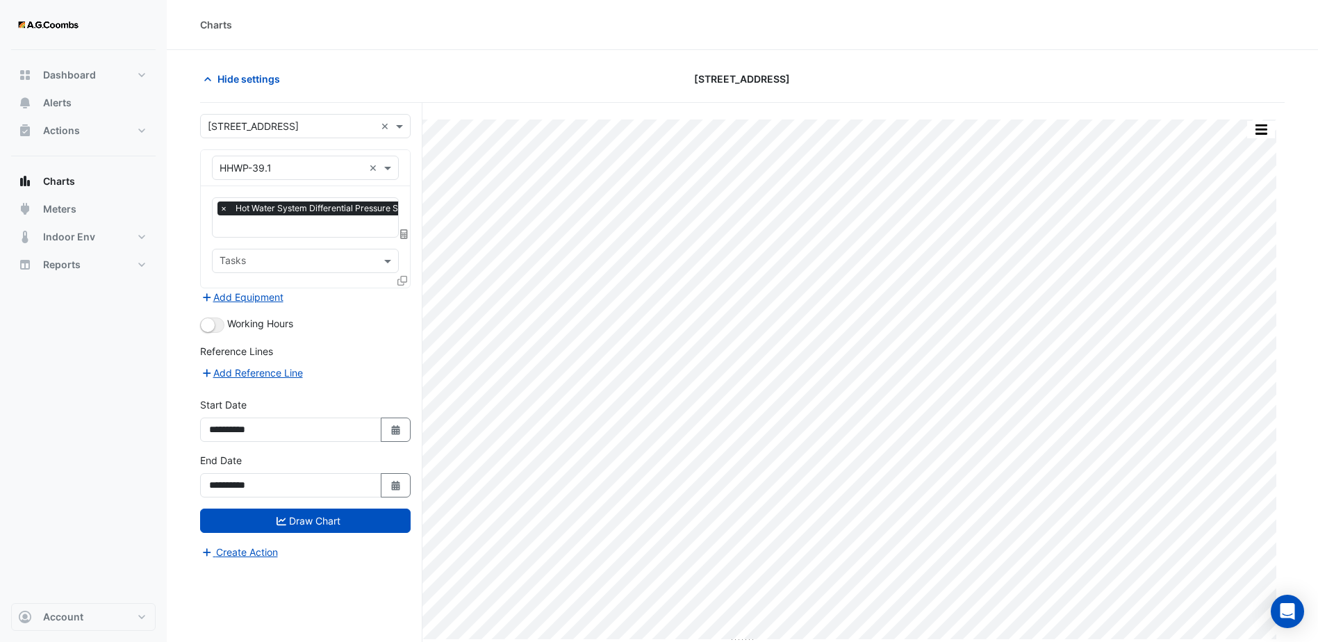
click at [361, 218] on div "× Hot Water System Differential Pressure Setpoint - Plantroom, HWP-Common" at bounding box center [382, 210] width 328 height 17
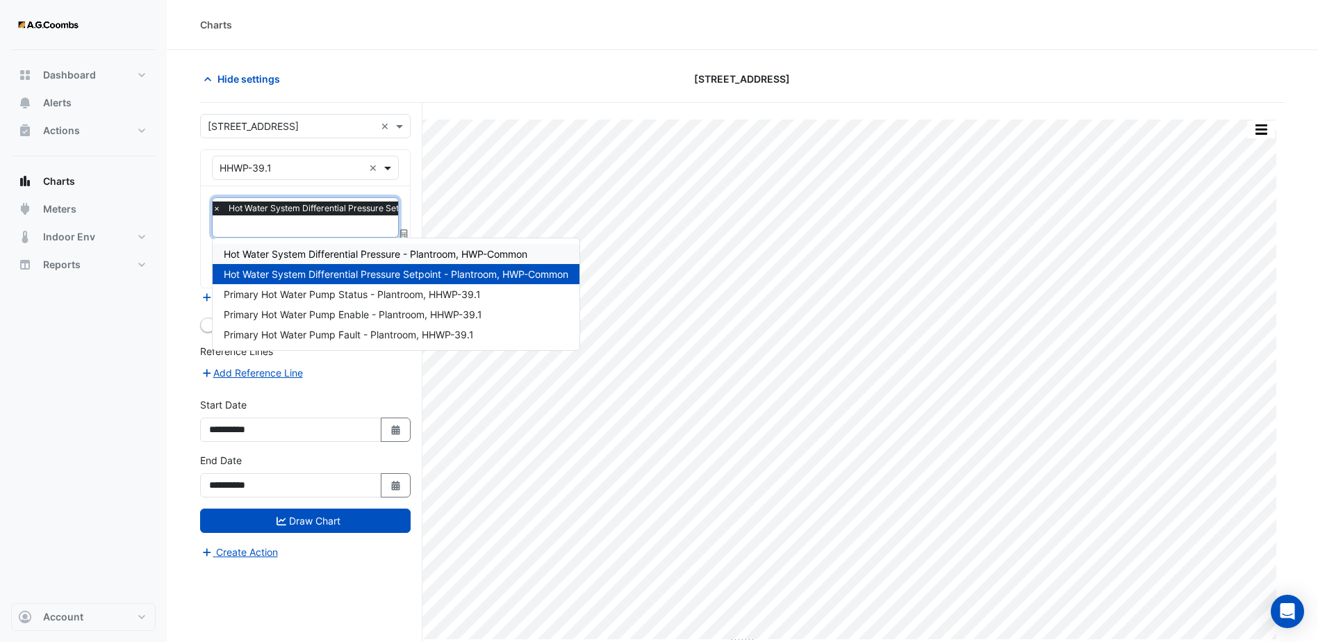
click at [385, 172] on span at bounding box center [389, 168] width 17 height 15
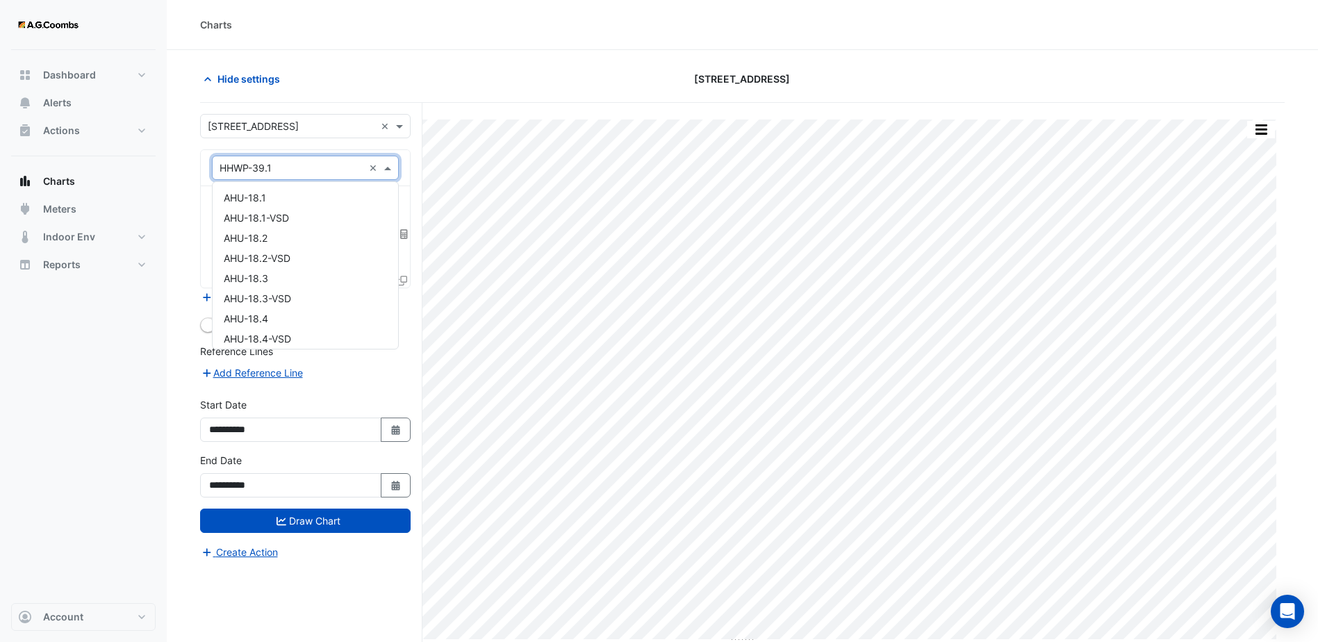
scroll to position [2444, 0]
click at [333, 209] on div "HHWP-39.1-VSD" at bounding box center [306, 212] width 186 height 20
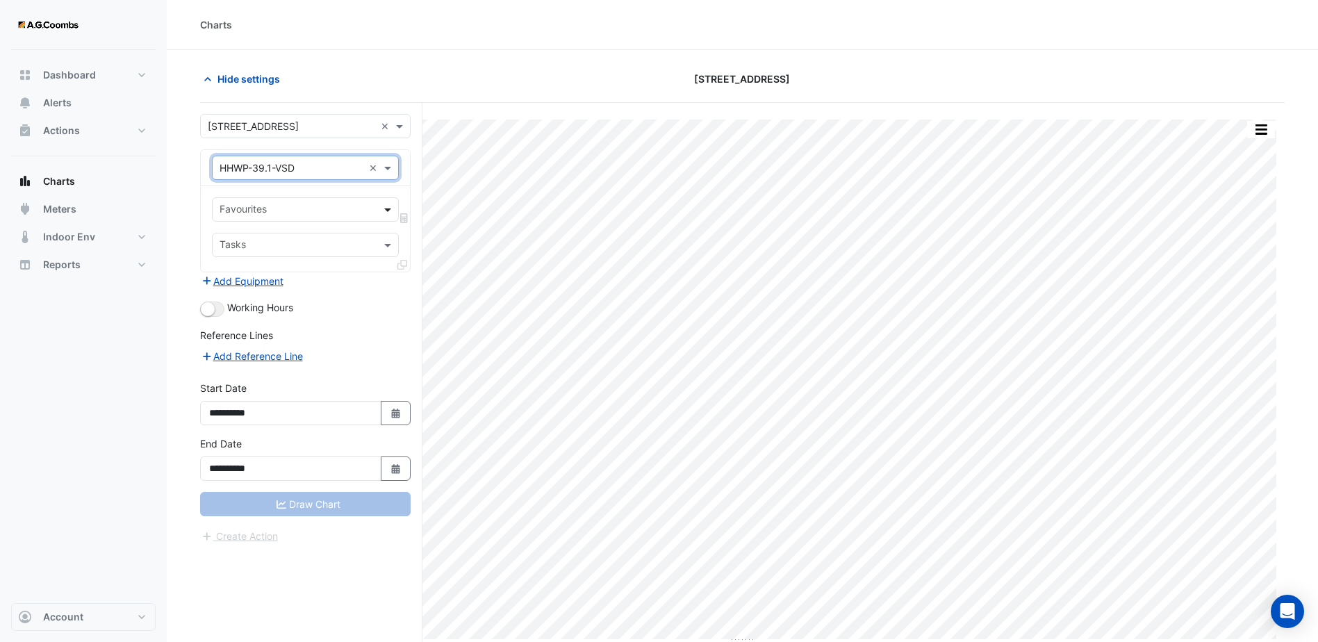
click at [388, 208] on span at bounding box center [389, 209] width 17 height 15
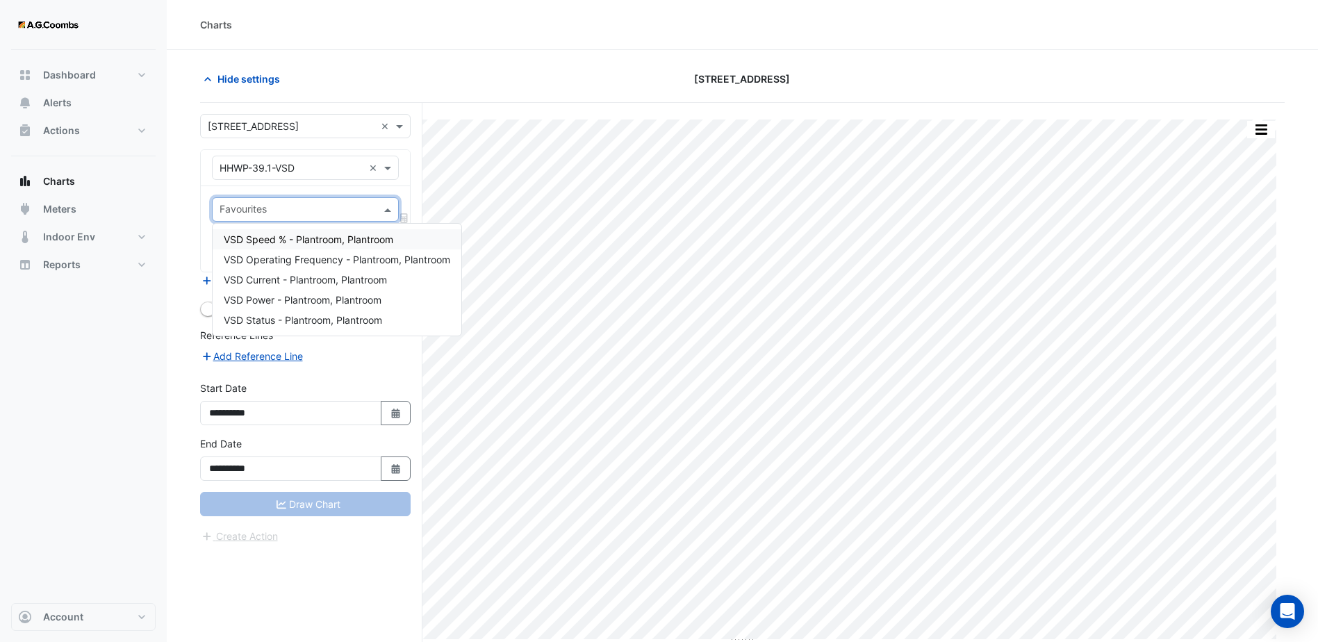
click at [369, 241] on span "VSD Speed % - Plantroom, Plantroom" at bounding box center [309, 240] width 170 height 12
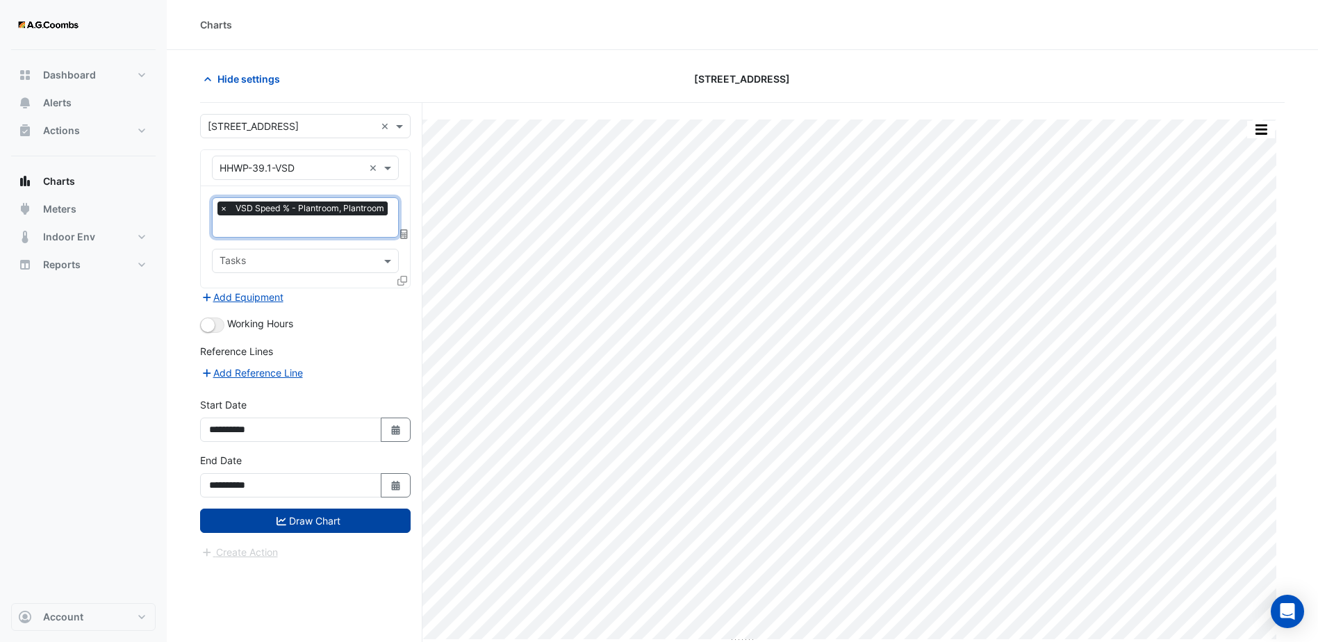
click at [317, 524] on button "Draw Chart" at bounding box center [305, 521] width 211 height 24
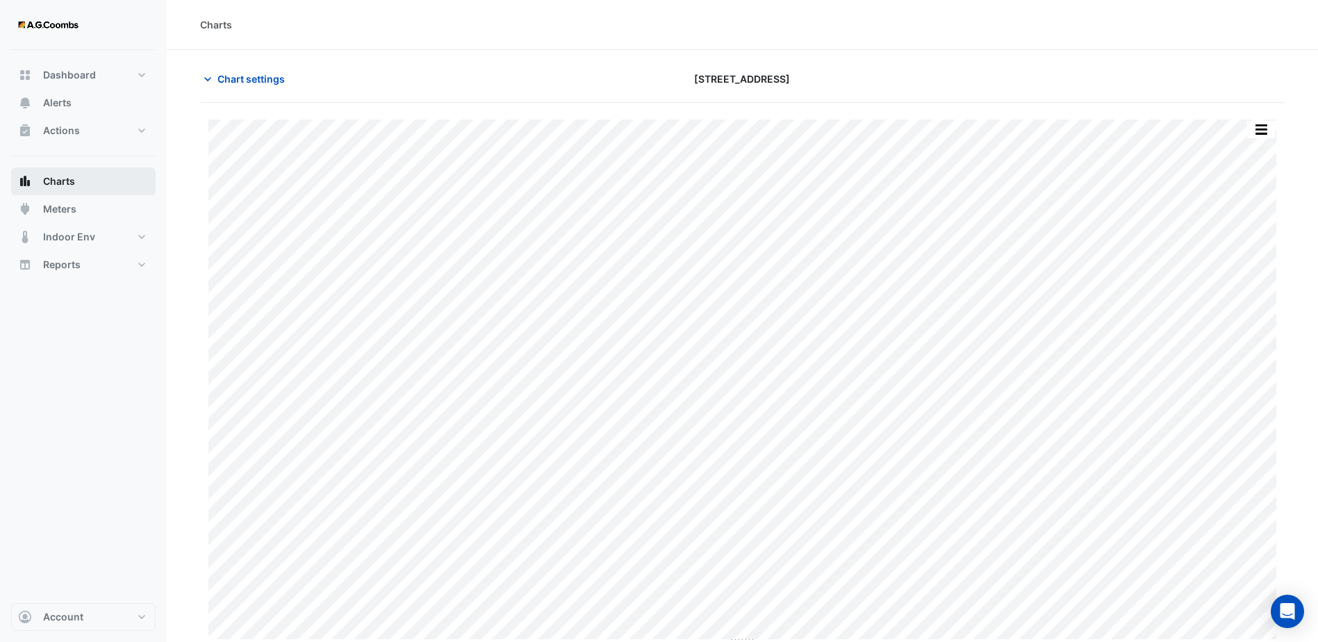
click at [109, 181] on button "Charts" at bounding box center [83, 181] width 145 height 28
click at [77, 181] on button "Charts" at bounding box center [83, 181] width 145 height 28
click at [126, 129] on button "Actions" at bounding box center [83, 131] width 145 height 28
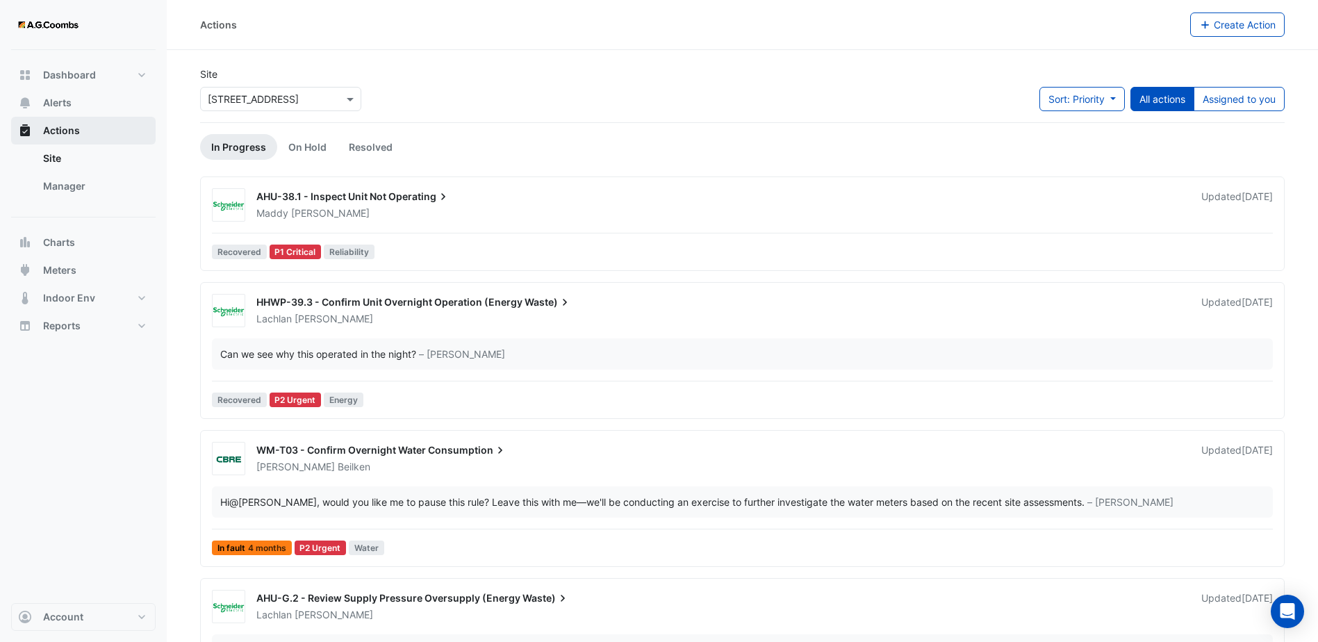
click at [126, 134] on button "Actions" at bounding box center [83, 131] width 145 height 28
click at [140, 132] on button "Actions" at bounding box center [83, 131] width 145 height 28
click at [81, 238] on button "Charts" at bounding box center [83, 243] width 145 height 28
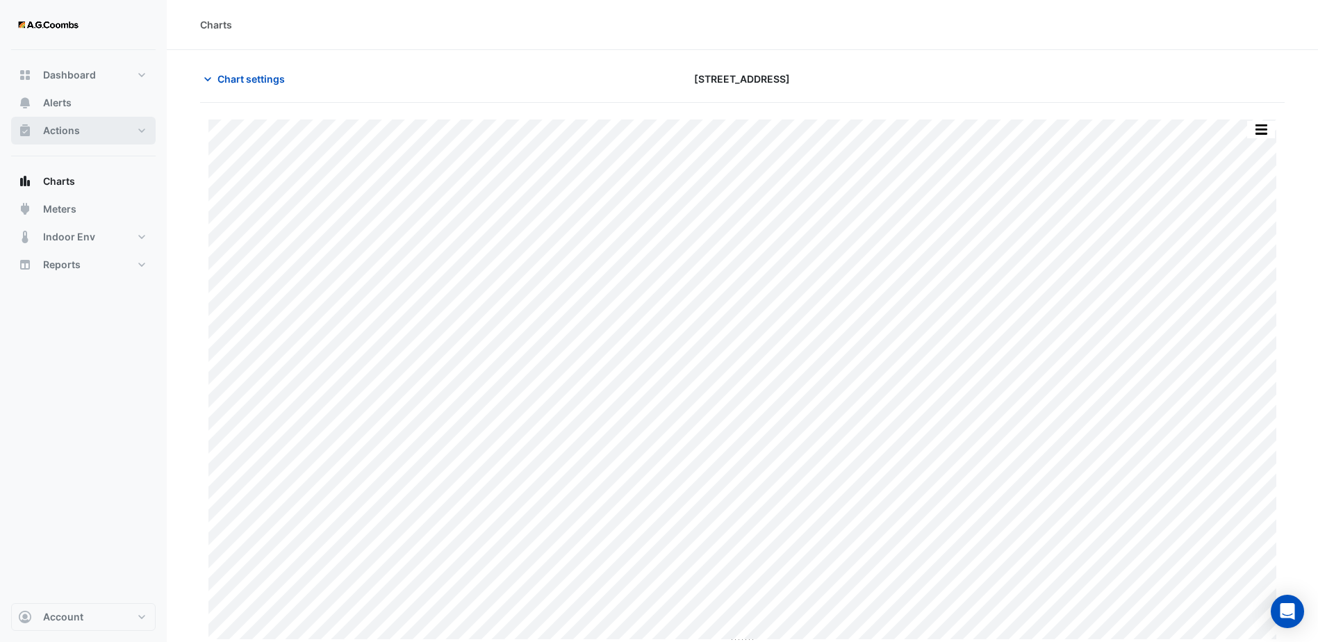
click at [145, 132] on button "Actions" at bounding box center [83, 131] width 145 height 28
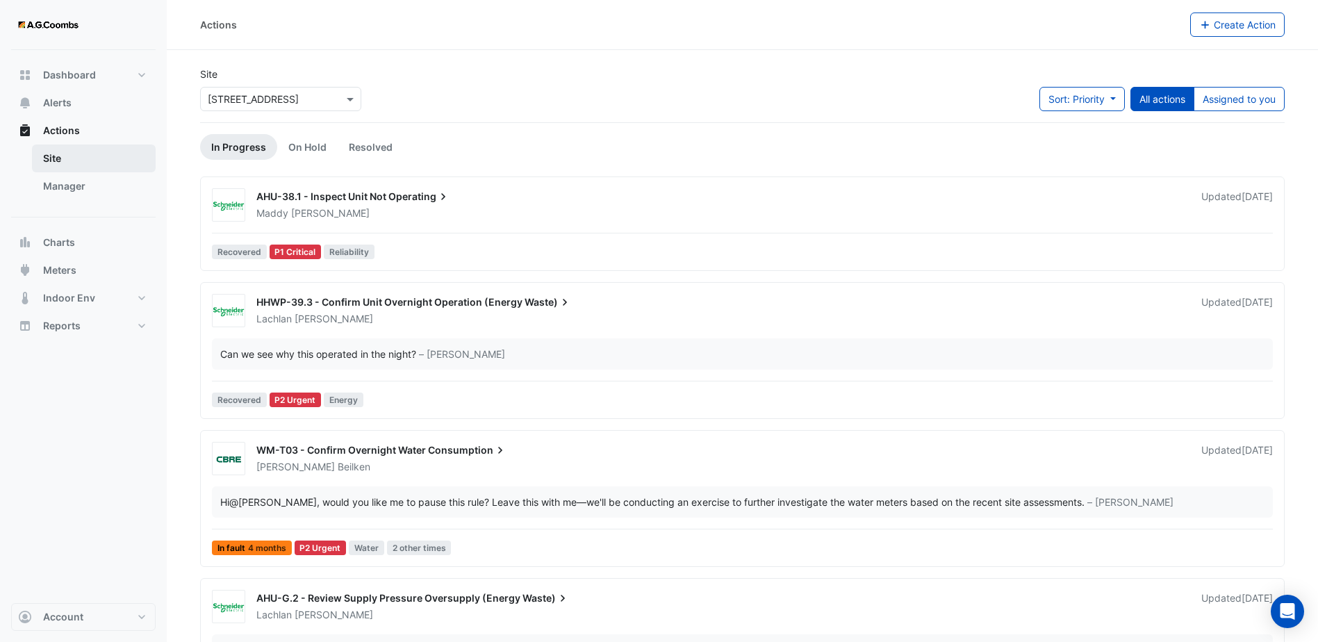
click at [130, 156] on link "Site" at bounding box center [94, 159] width 124 height 28
click at [84, 230] on button "Charts" at bounding box center [83, 243] width 145 height 28
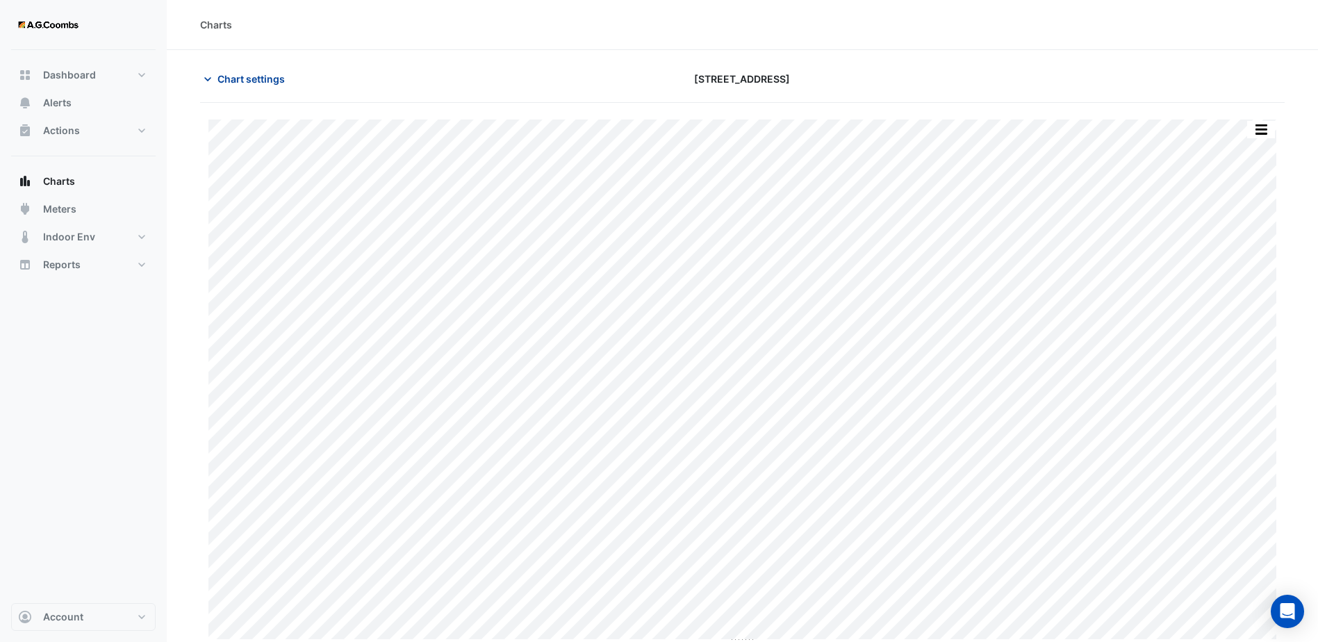
click at [217, 76] on button "Chart settings" at bounding box center [247, 79] width 94 height 24
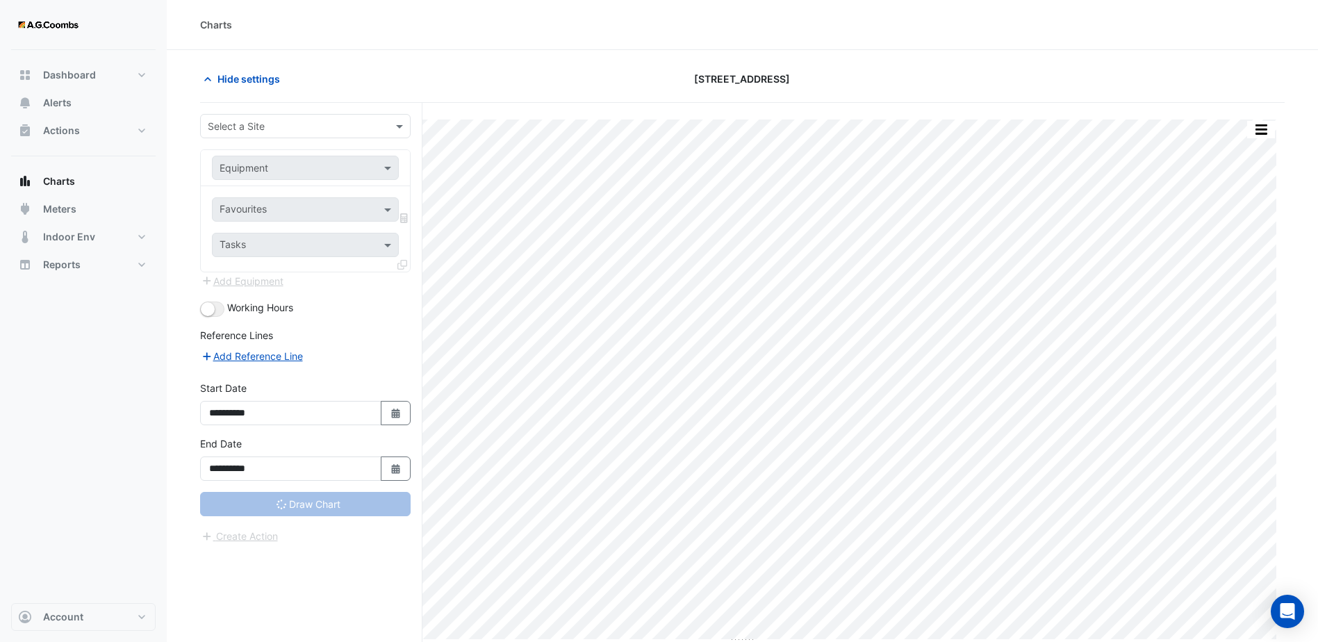
click at [316, 138] on div "Select a Site" at bounding box center [305, 126] width 211 height 24
click at [316, 137] on div "Select a Site" at bounding box center [305, 126] width 211 height 24
click at [391, 81] on div "Hide settings" at bounding box center [375, 79] width 367 height 24
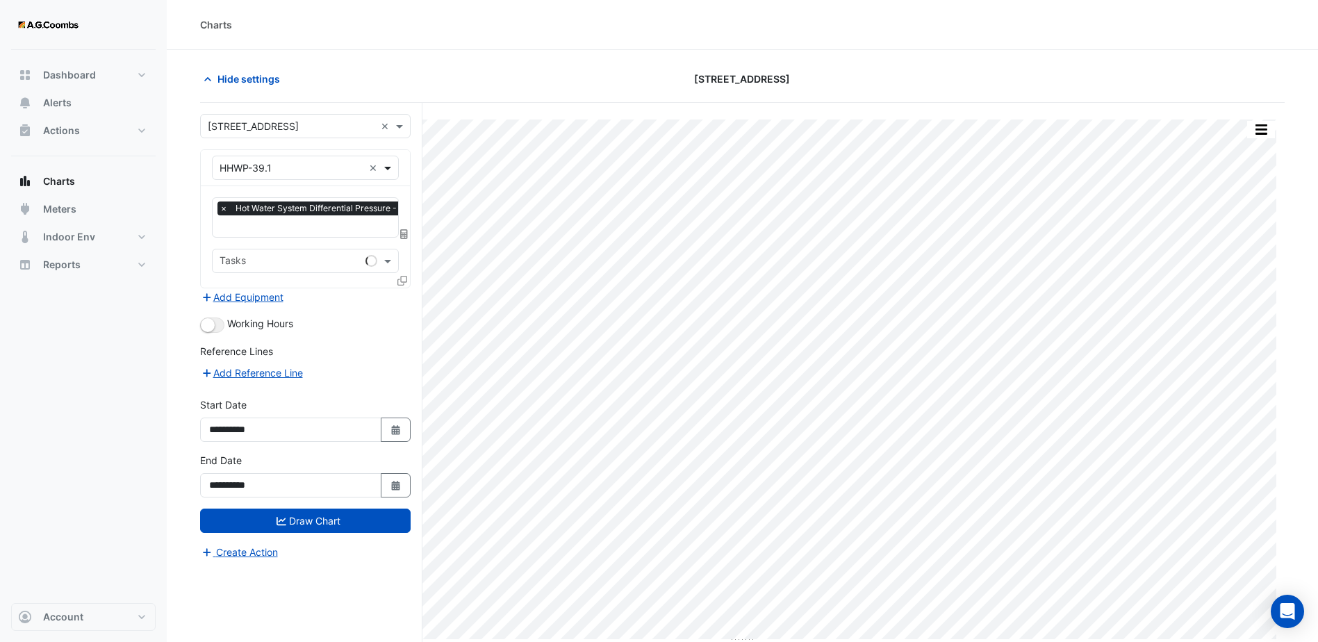
click at [388, 172] on span at bounding box center [389, 168] width 17 height 15
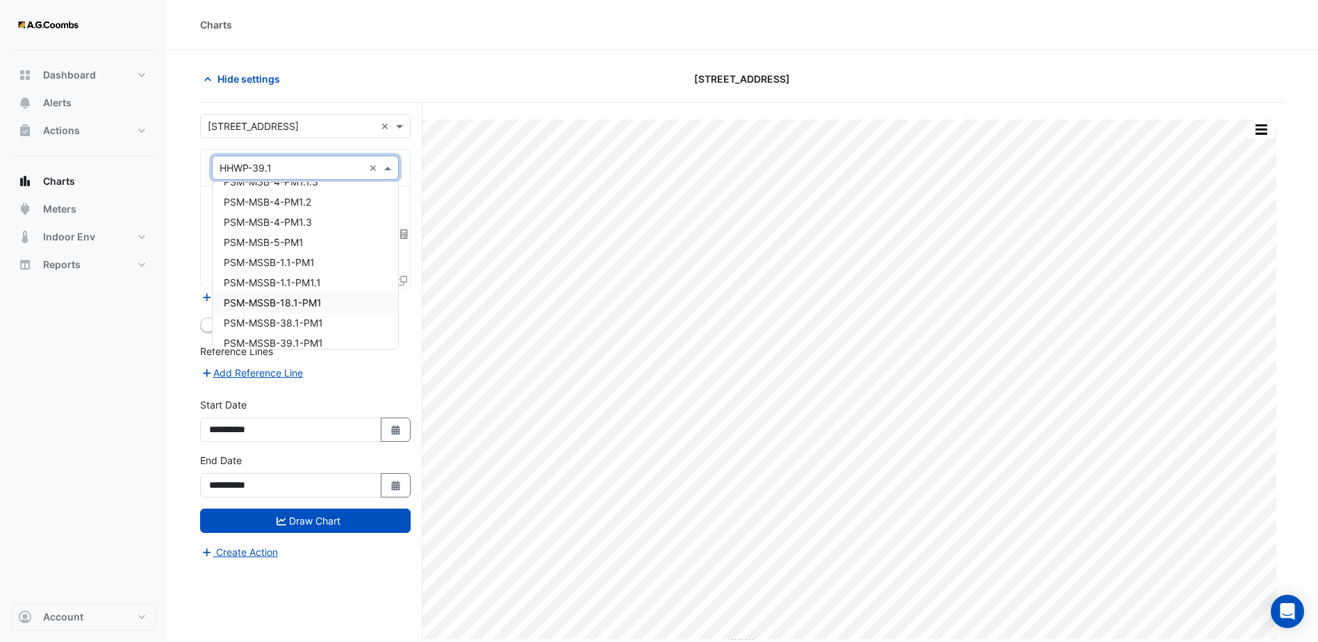
scroll to position [3765, 0]
click at [306, 222] on span "PSM-MSSB-18.1-PM1" at bounding box center [273, 222] width 98 height 12
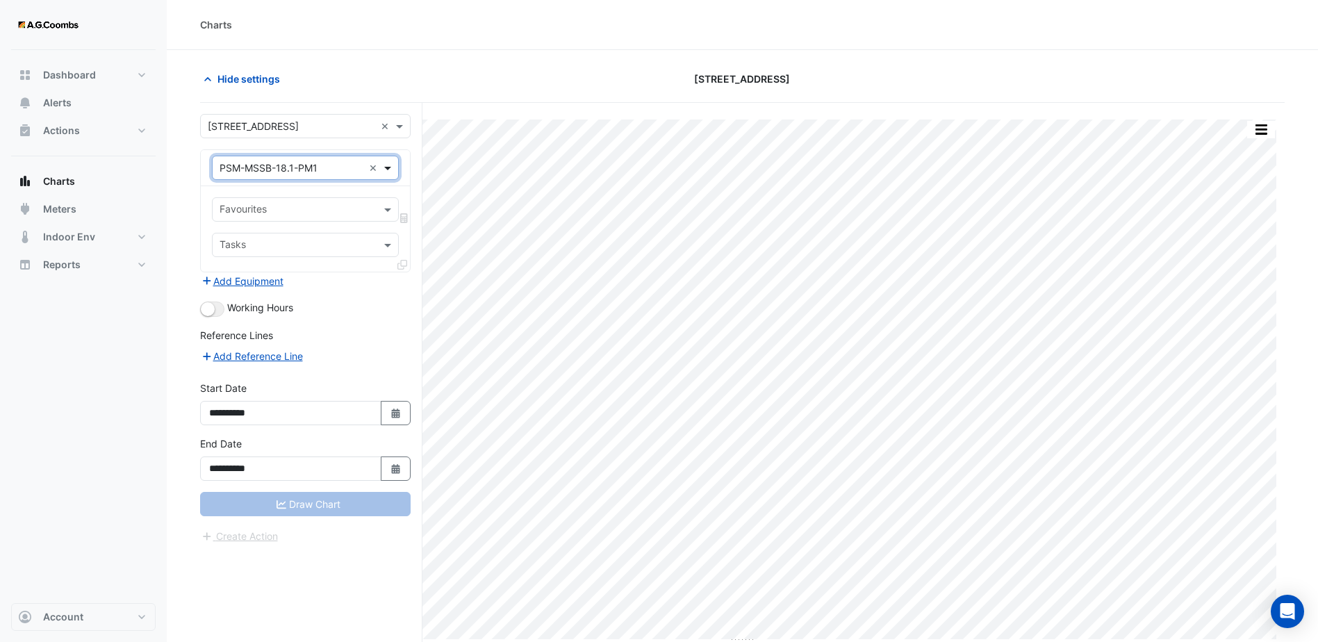
click at [393, 167] on span at bounding box center [389, 168] width 17 height 15
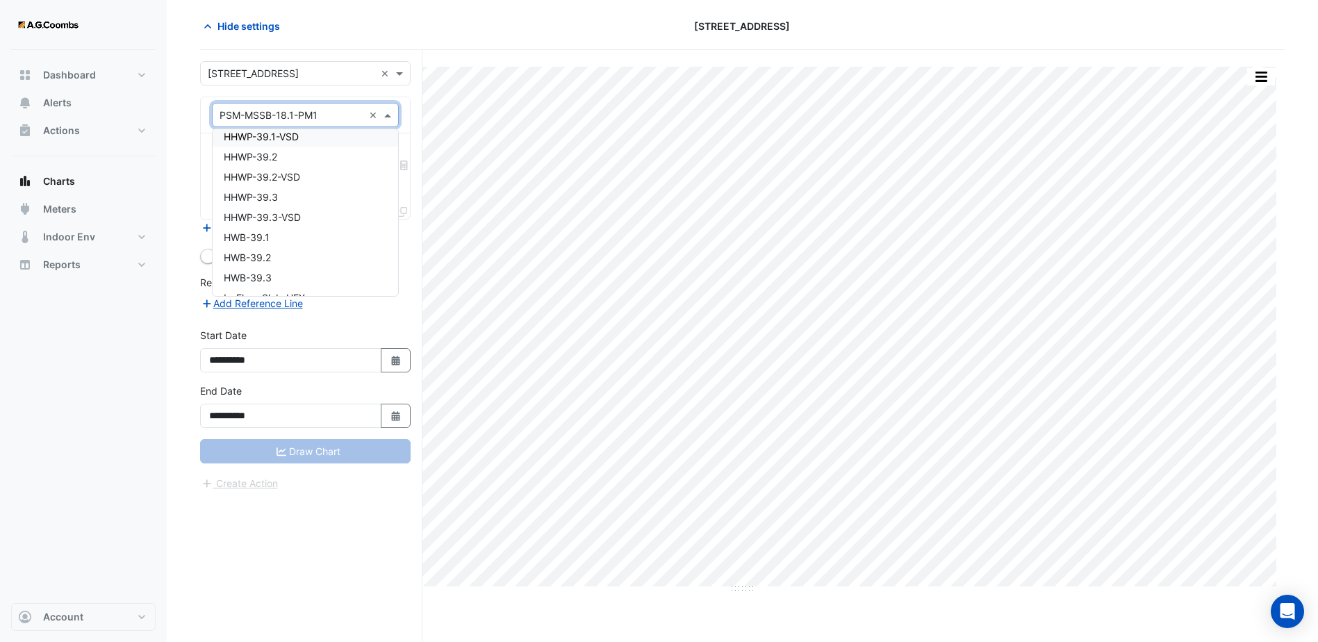
scroll to position [2502, 0]
click at [277, 211] on div "HWB-39.1" at bounding box center [306, 203] width 186 height 20
click at [391, 193] on span at bounding box center [389, 192] width 17 height 15
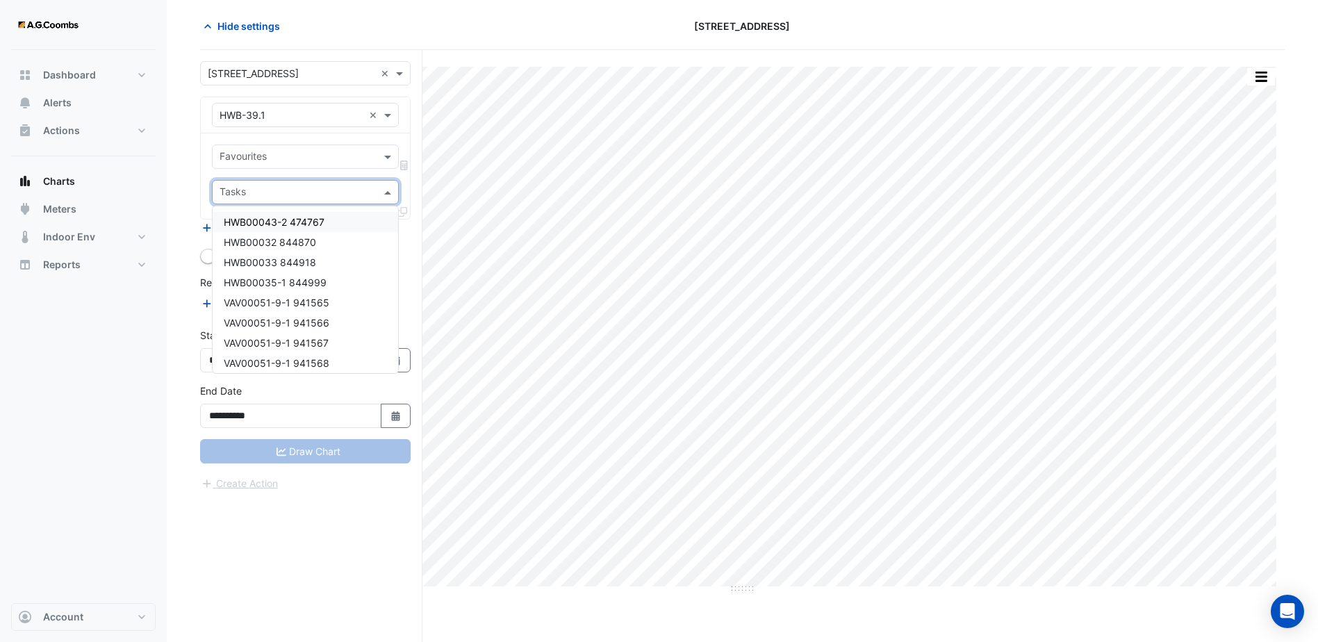
click at [388, 188] on span at bounding box center [389, 192] width 17 height 15
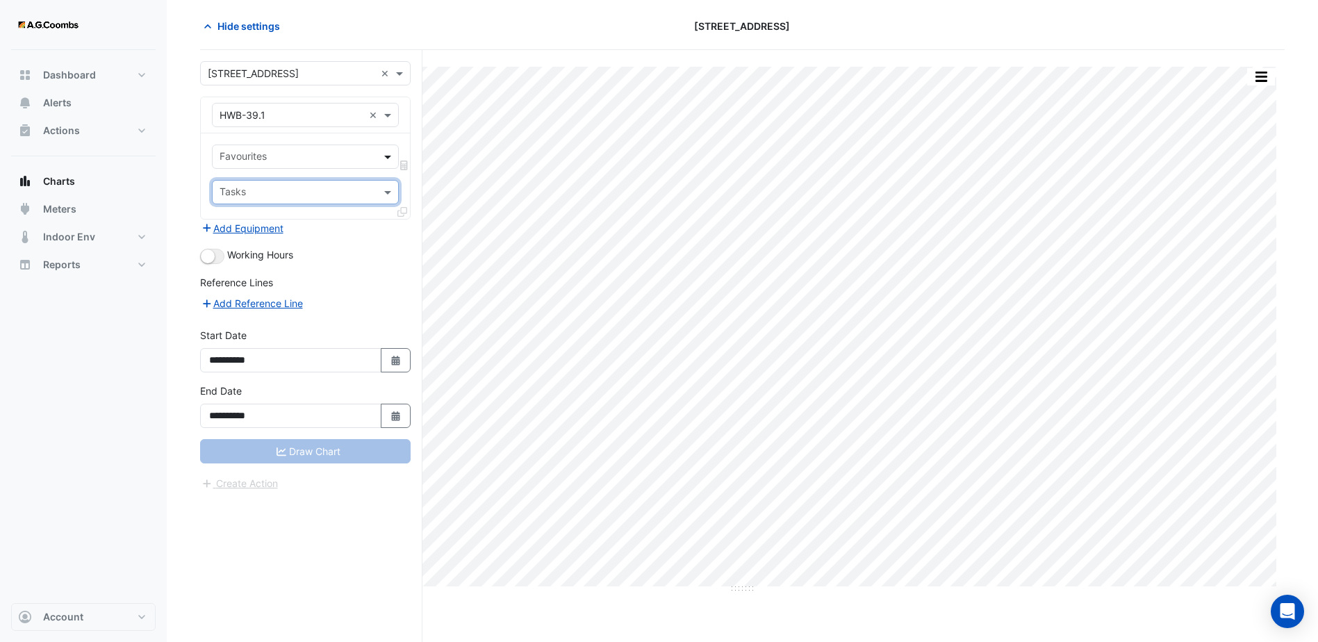
click at [396, 152] on span at bounding box center [389, 156] width 17 height 15
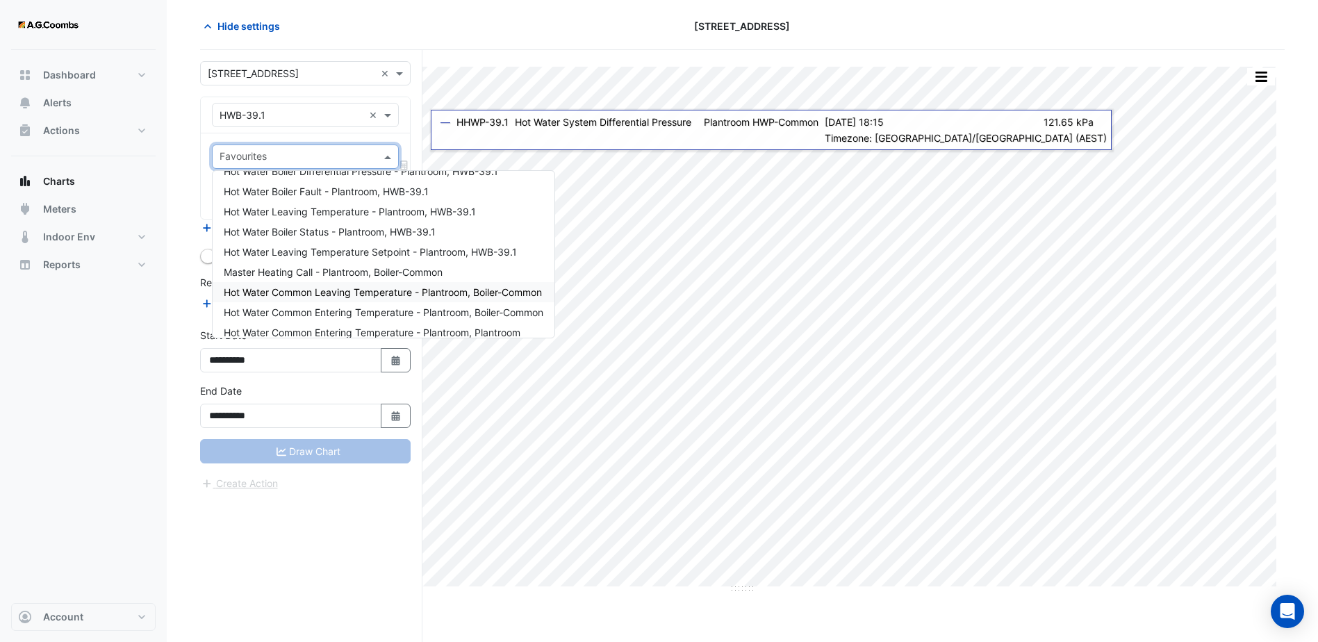
scroll to position [66, 0]
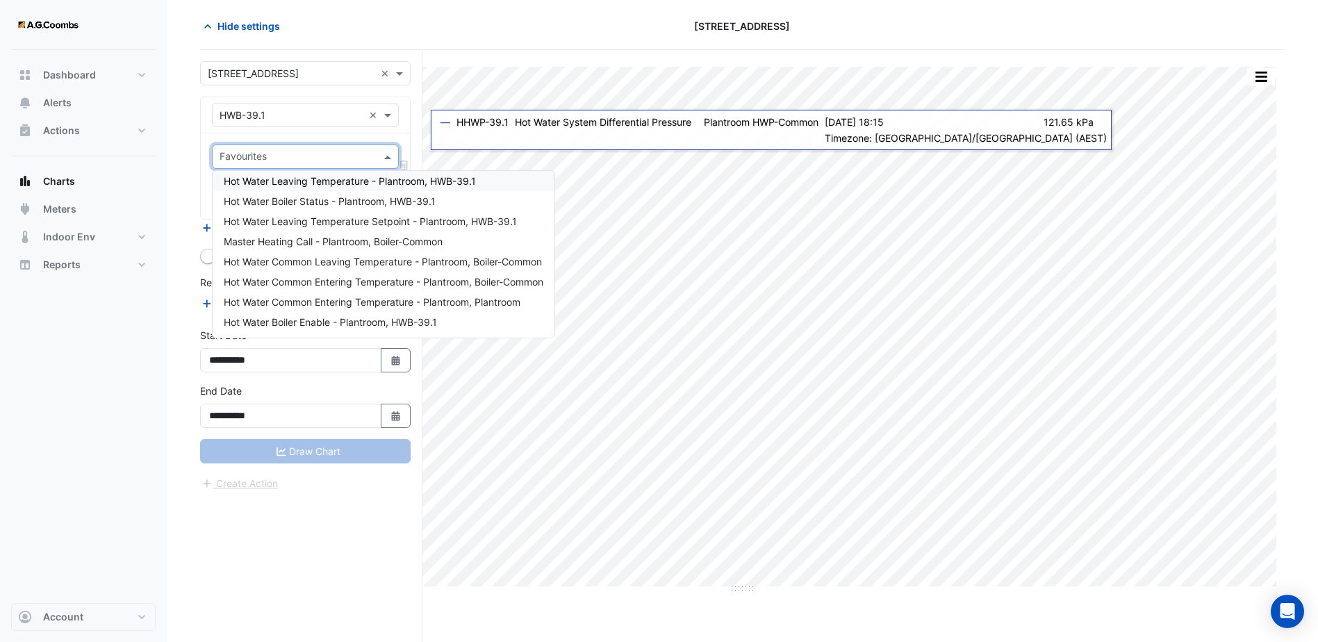
click at [416, 145] on div "**********" at bounding box center [311, 346] width 222 height 592
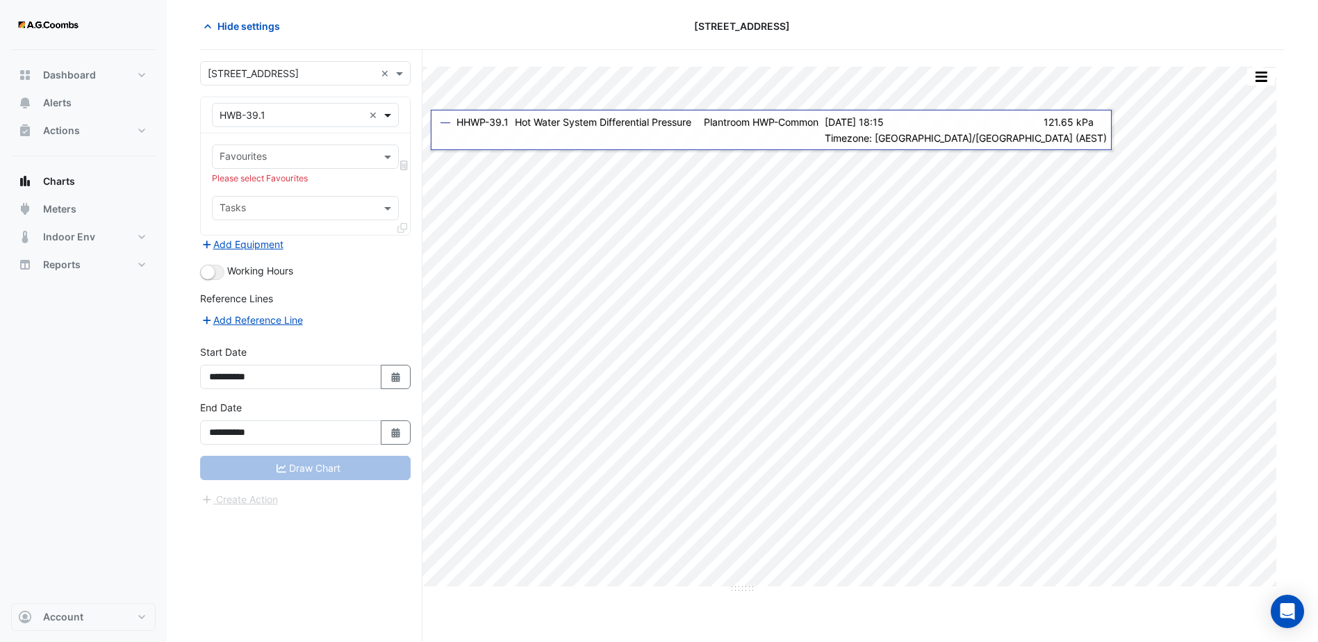
click at [393, 118] on span at bounding box center [389, 115] width 17 height 15
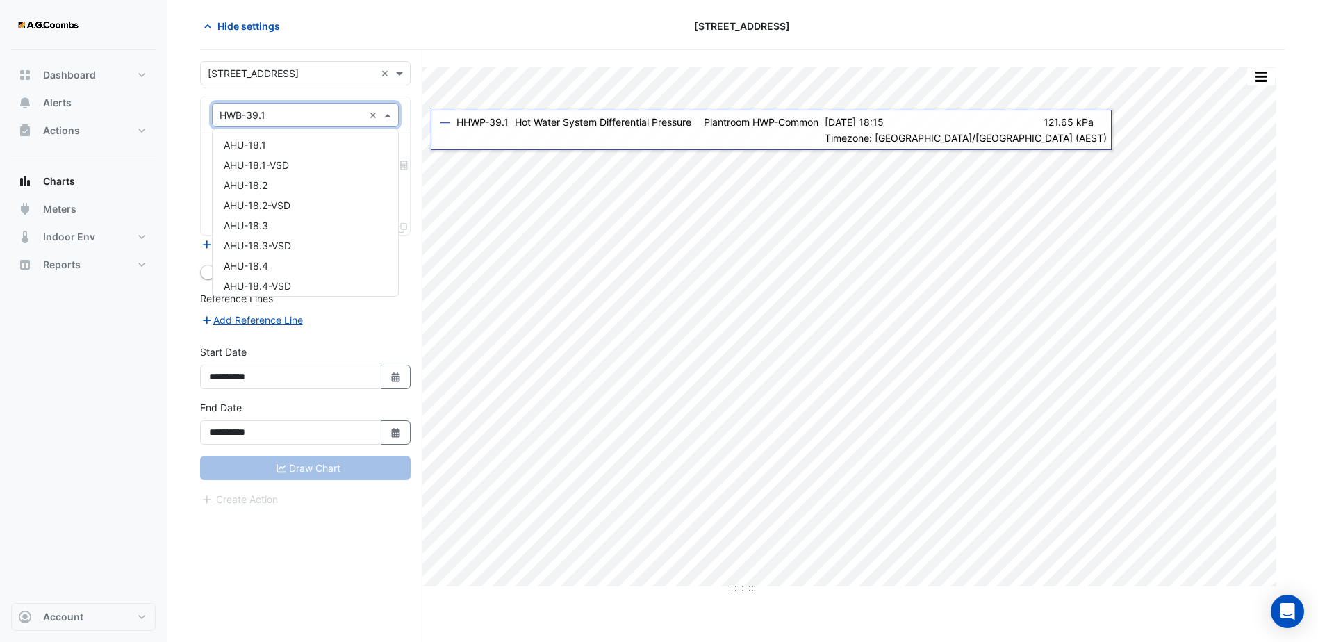
scroll to position [2565, 0]
click at [343, 163] on div "HWB-39.2" at bounding box center [306, 159] width 186 height 20
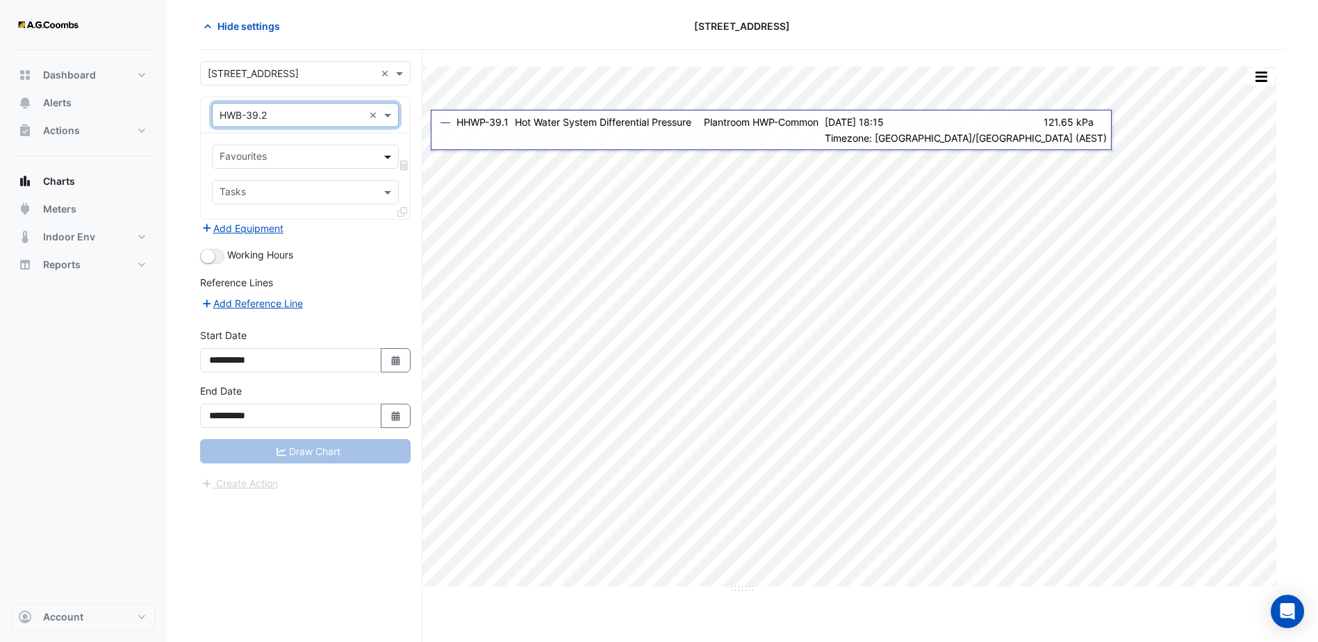
click at [387, 155] on span at bounding box center [389, 156] width 17 height 15
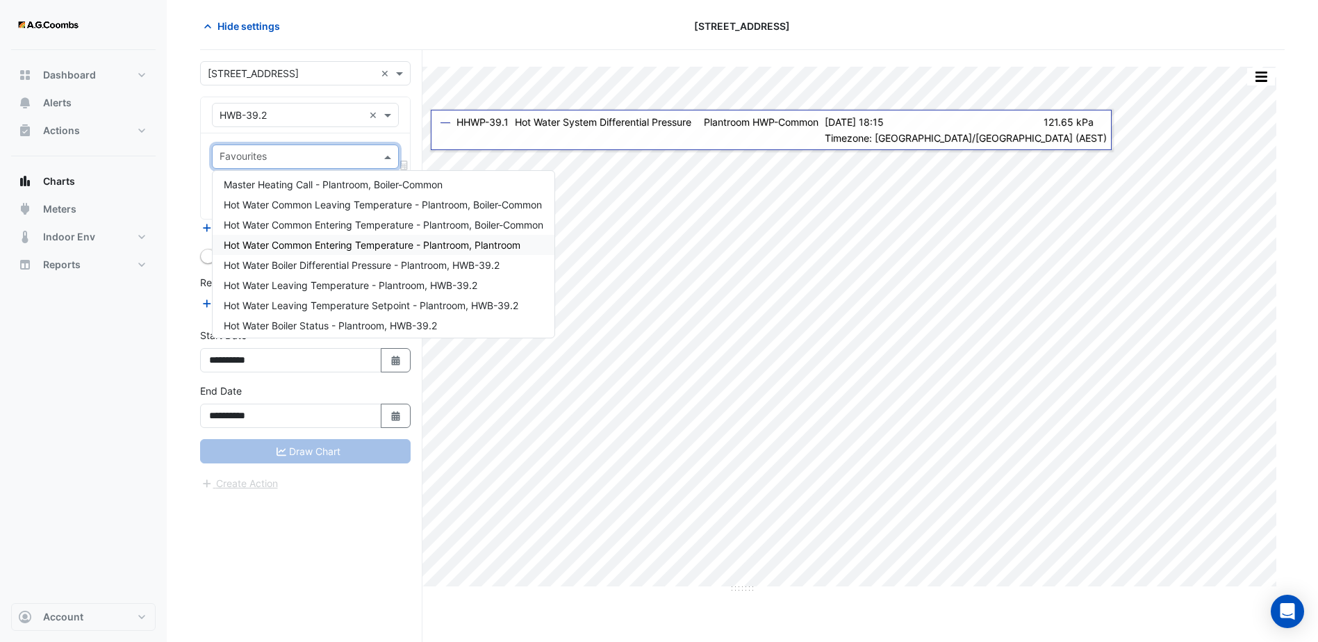
scroll to position [0, 0]
click at [414, 226] on span "Hot Water Common Leaving Temperature - Plantroom, Boiler-Common" at bounding box center [383, 227] width 318 height 12
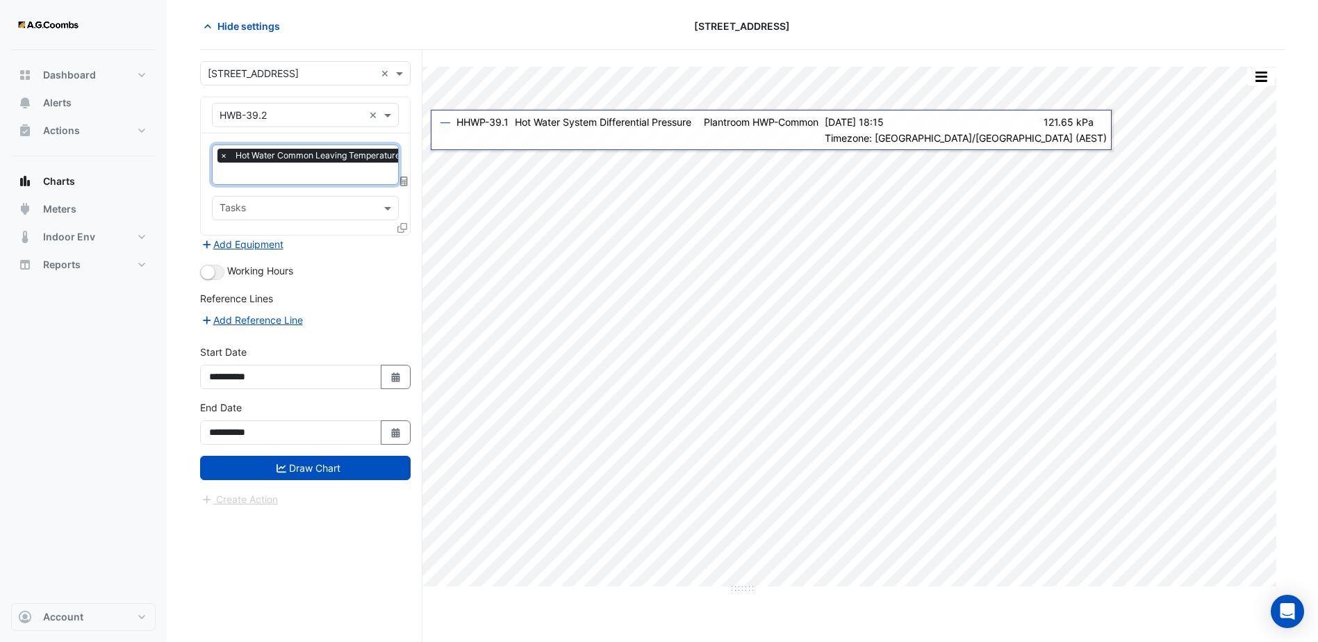
click at [374, 174] on input "text" at bounding box center [372, 174] width 304 height 15
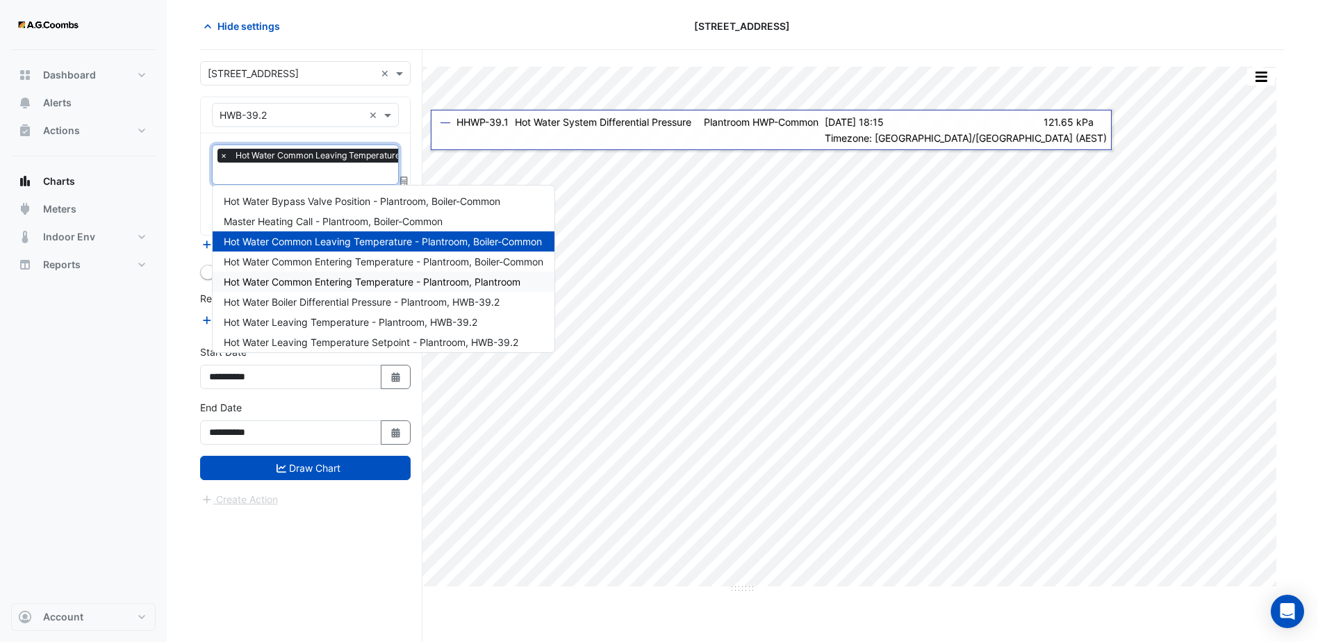
click at [371, 277] on span "Hot Water Common Entering Temperature - Plantroom, Plantroom" at bounding box center [372, 282] width 297 height 12
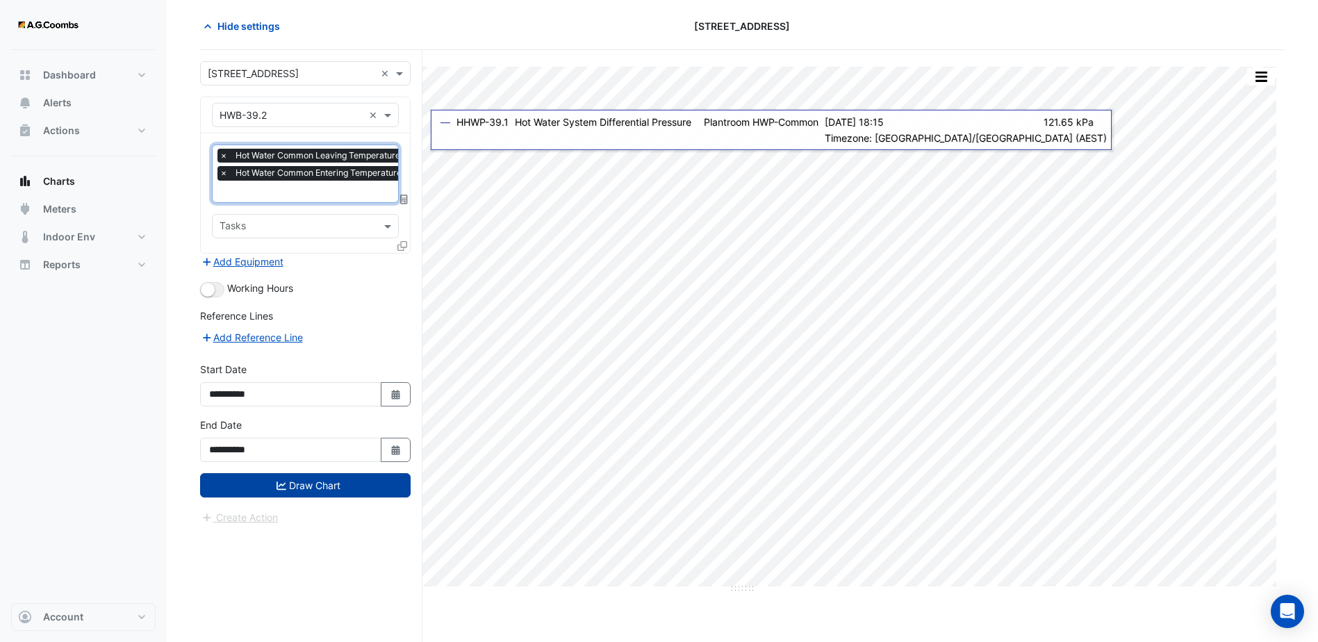
click at [354, 476] on button "Draw Chart" at bounding box center [305, 485] width 211 height 24
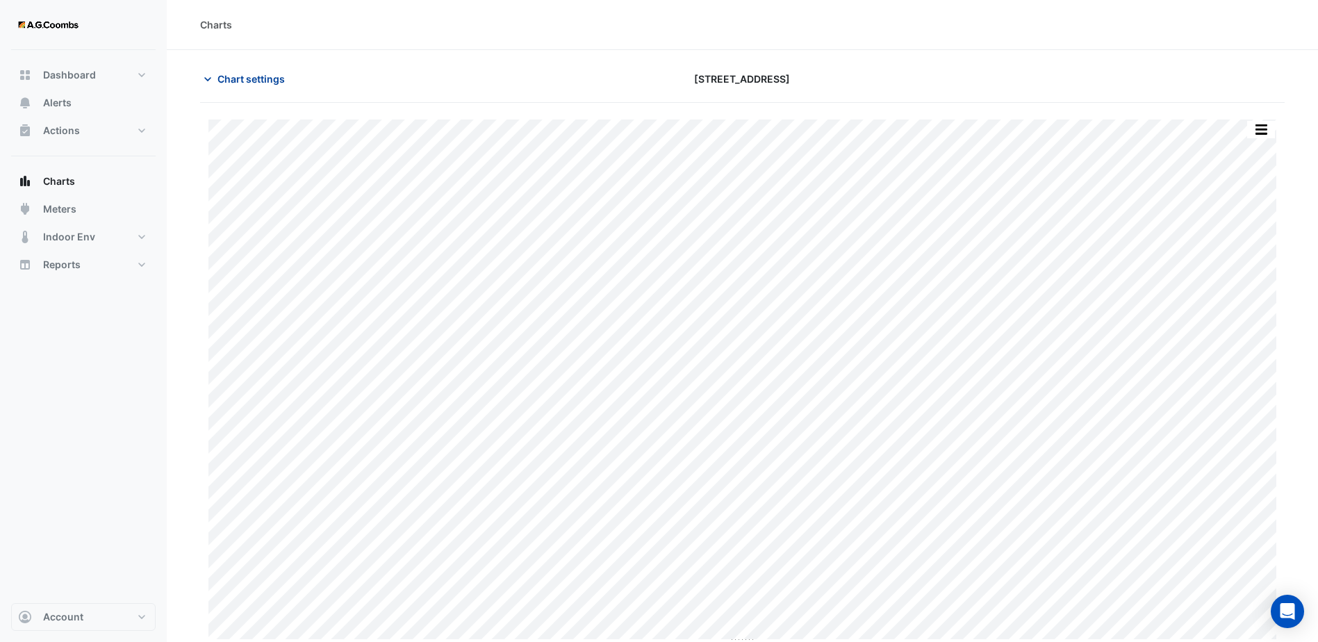
click at [228, 77] on span "Chart settings" at bounding box center [251, 79] width 67 height 15
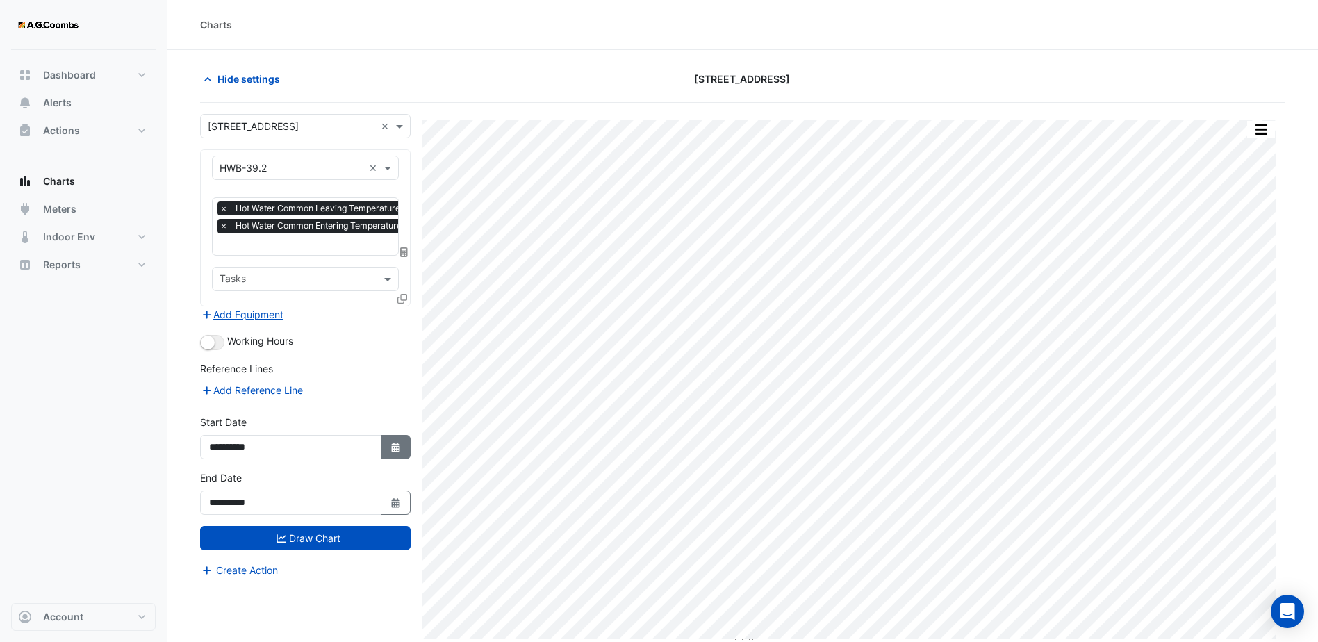
click at [396, 445] on icon "button" at bounding box center [395, 448] width 8 height 10
select select "*"
select select "****"
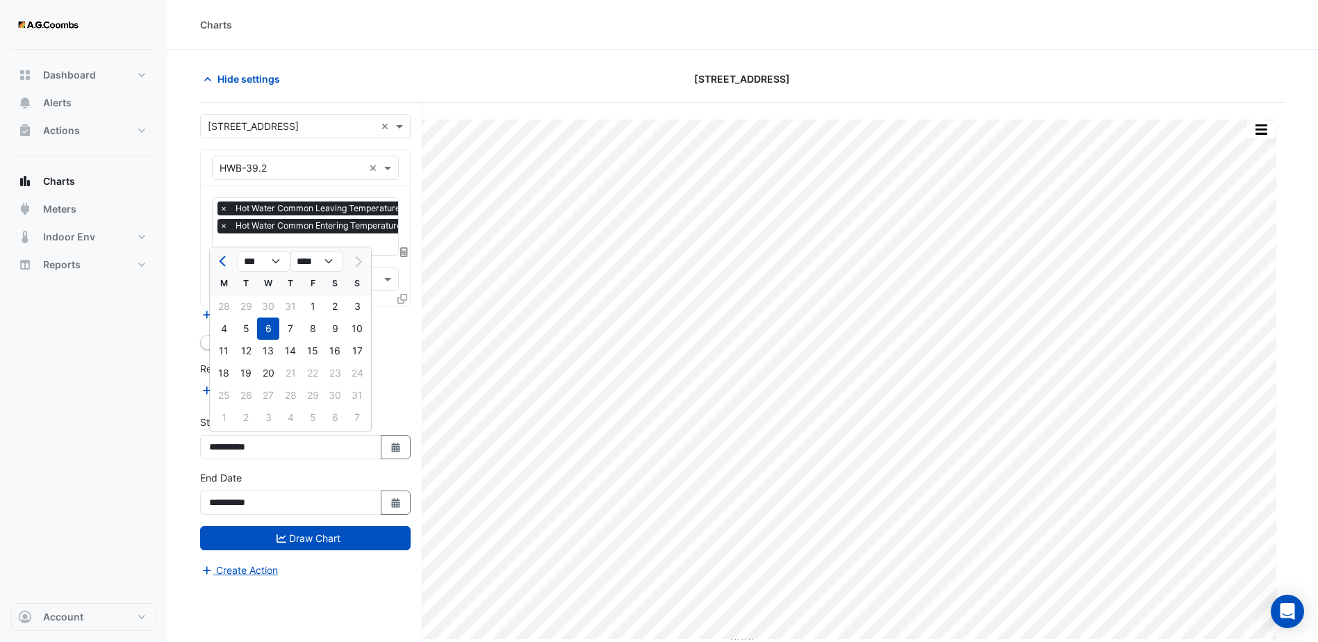
click at [230, 370] on div "18" at bounding box center [224, 373] width 22 height 22
type input "**********"
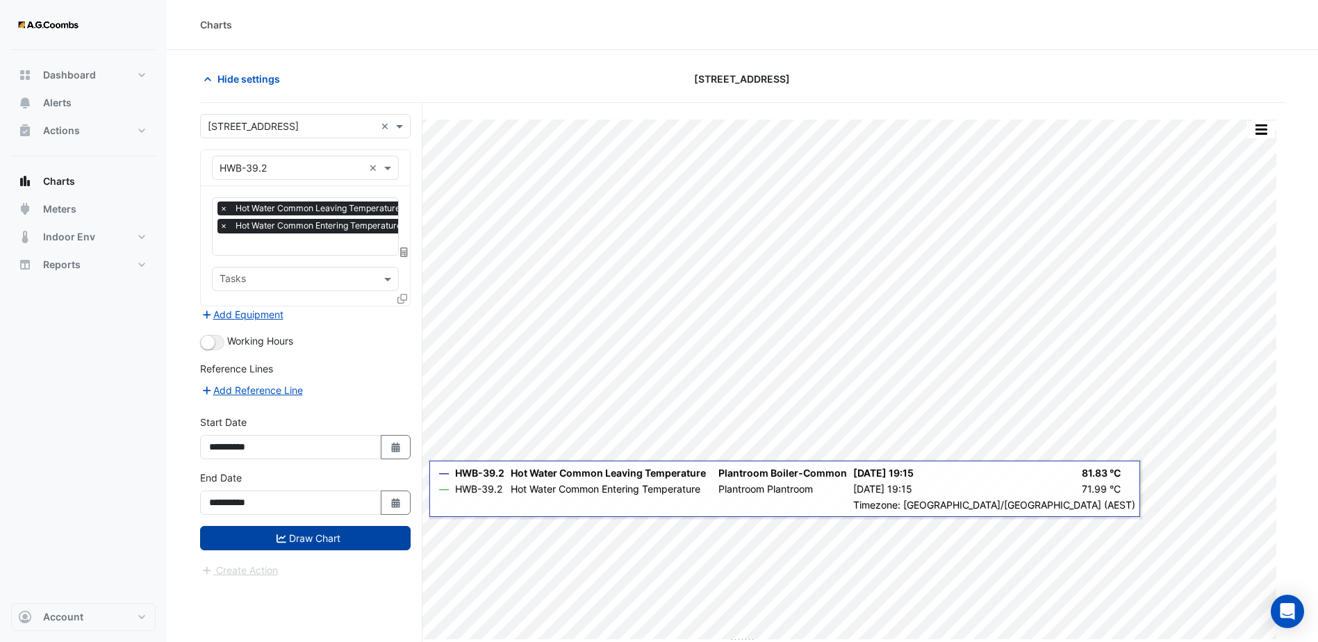
click at [381, 543] on button "Draw Chart" at bounding box center [305, 538] width 211 height 24
